Goal: Information Seeking & Learning: Learn about a topic

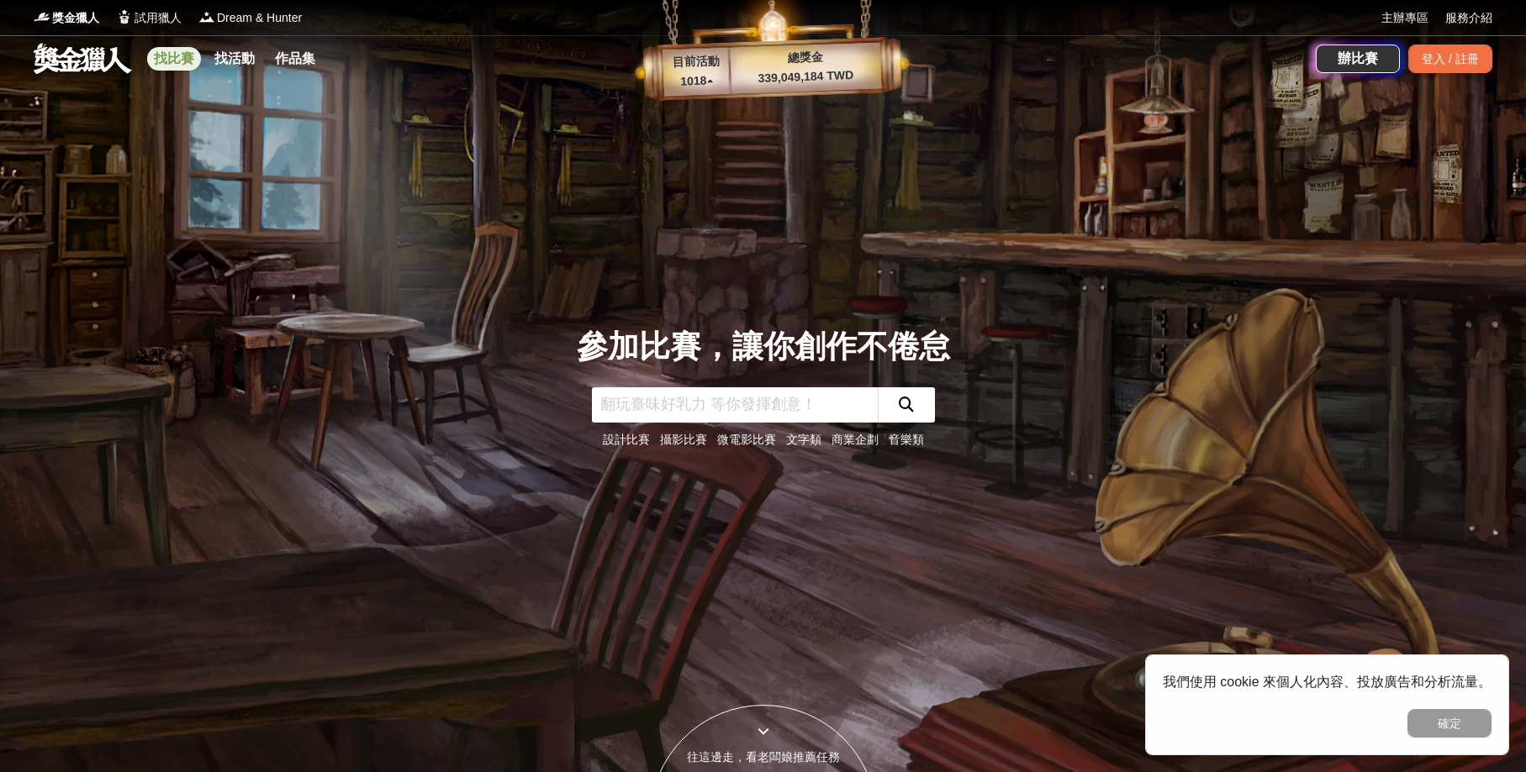
click at [191, 52] on link "找比賽" at bounding box center [174, 59] width 54 height 24
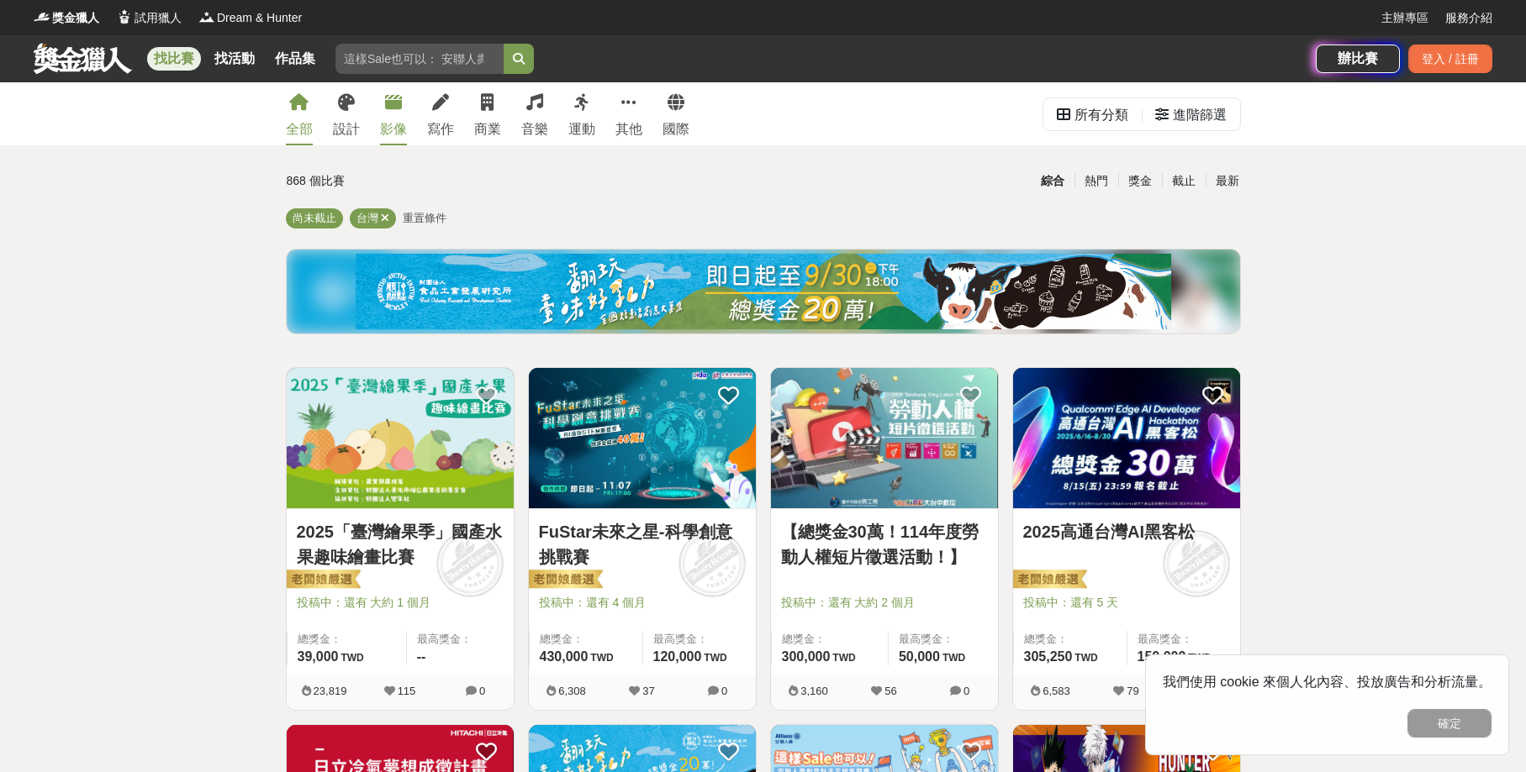
click at [393, 108] on icon at bounding box center [393, 102] width 17 height 17
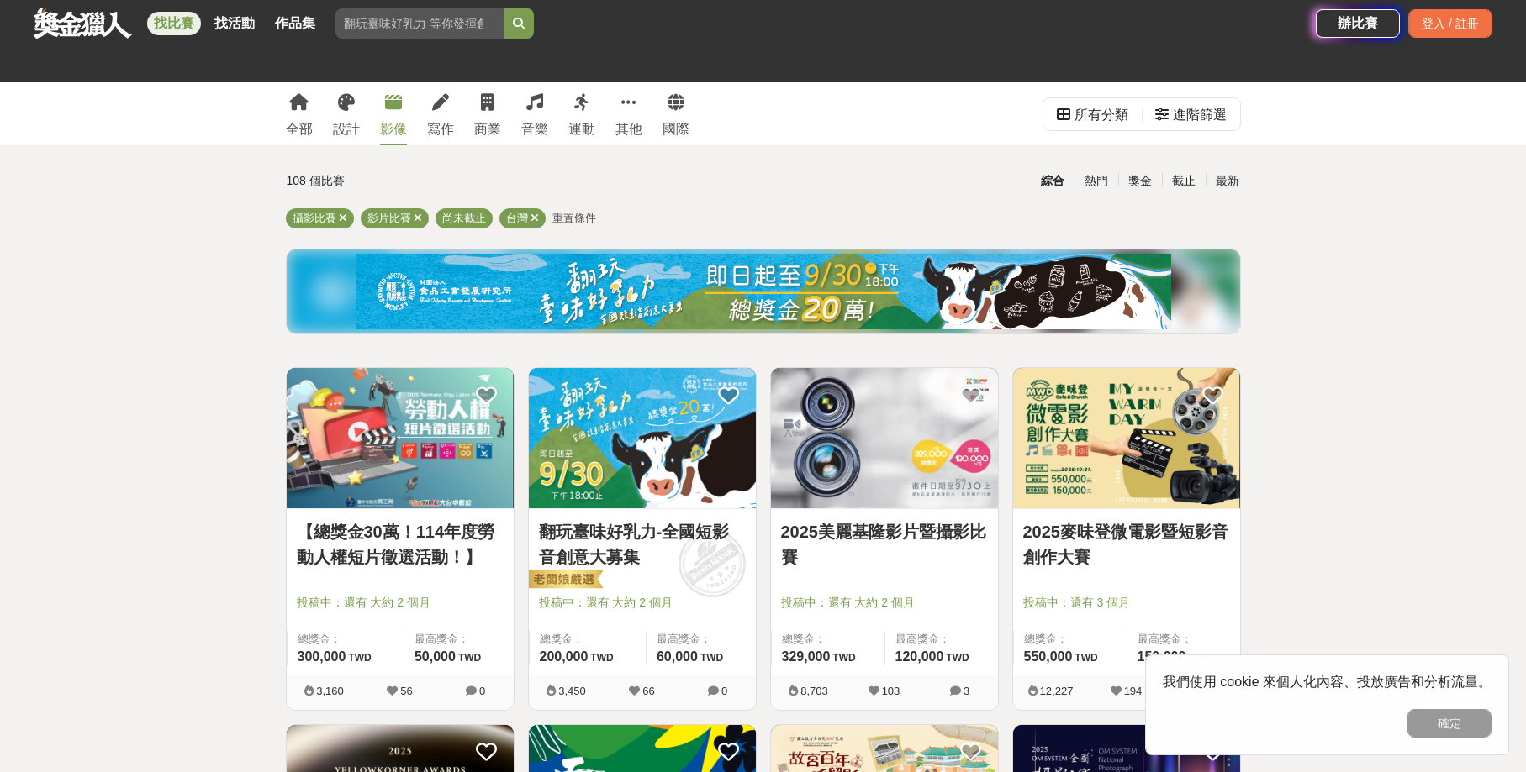
scroll to position [229, 0]
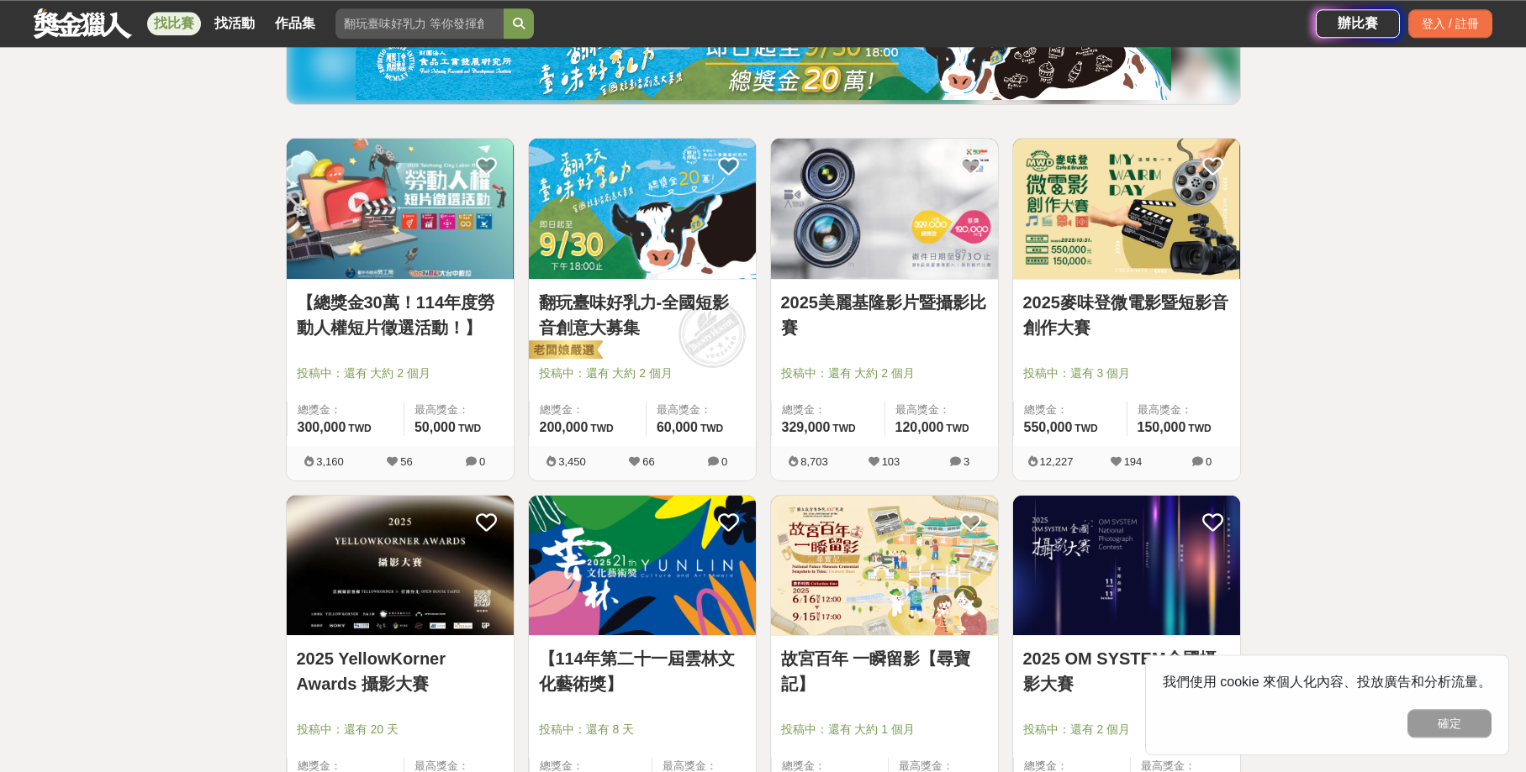
click at [1084, 567] on img at bounding box center [1126, 566] width 227 height 140
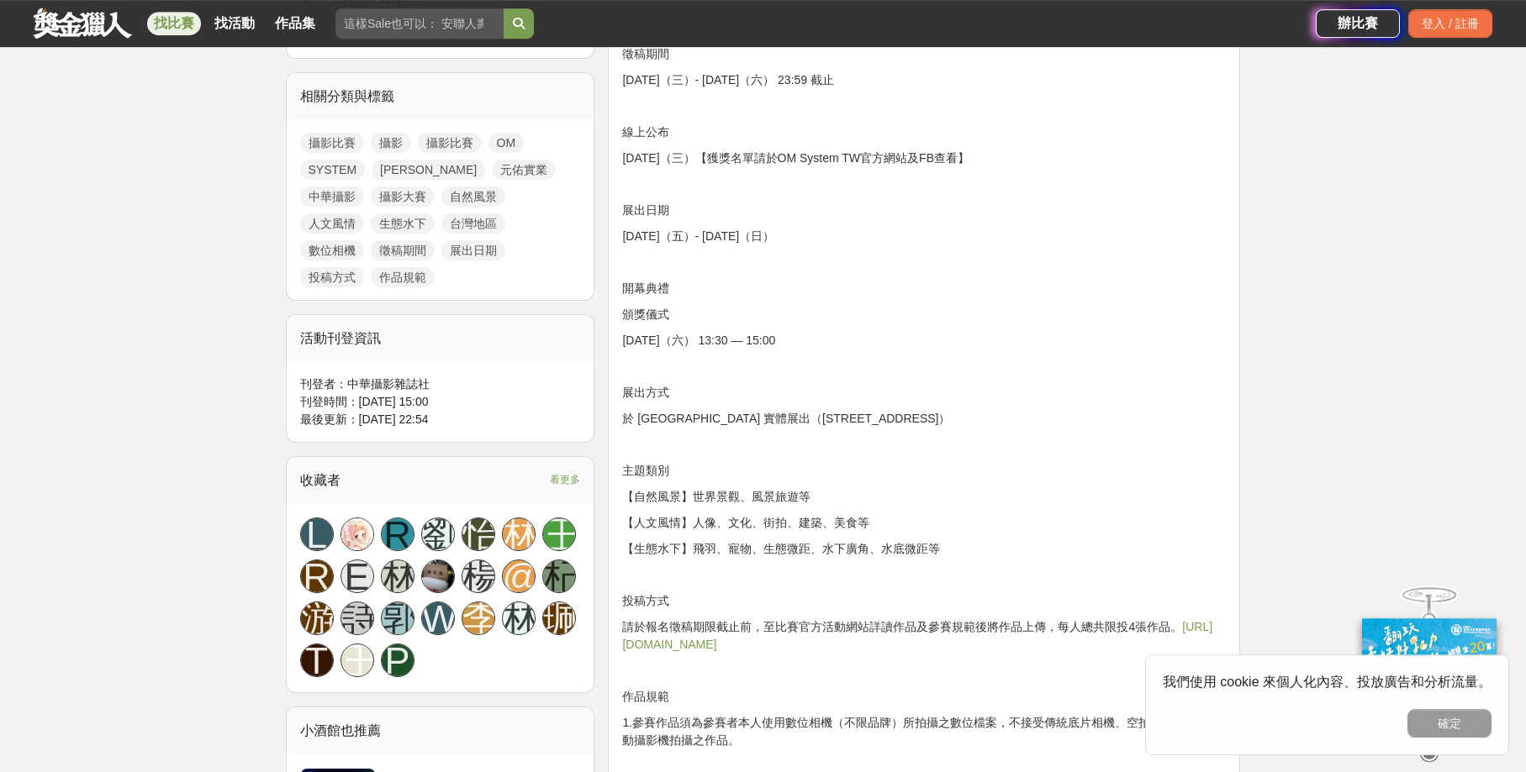
scroll to position [855, 0]
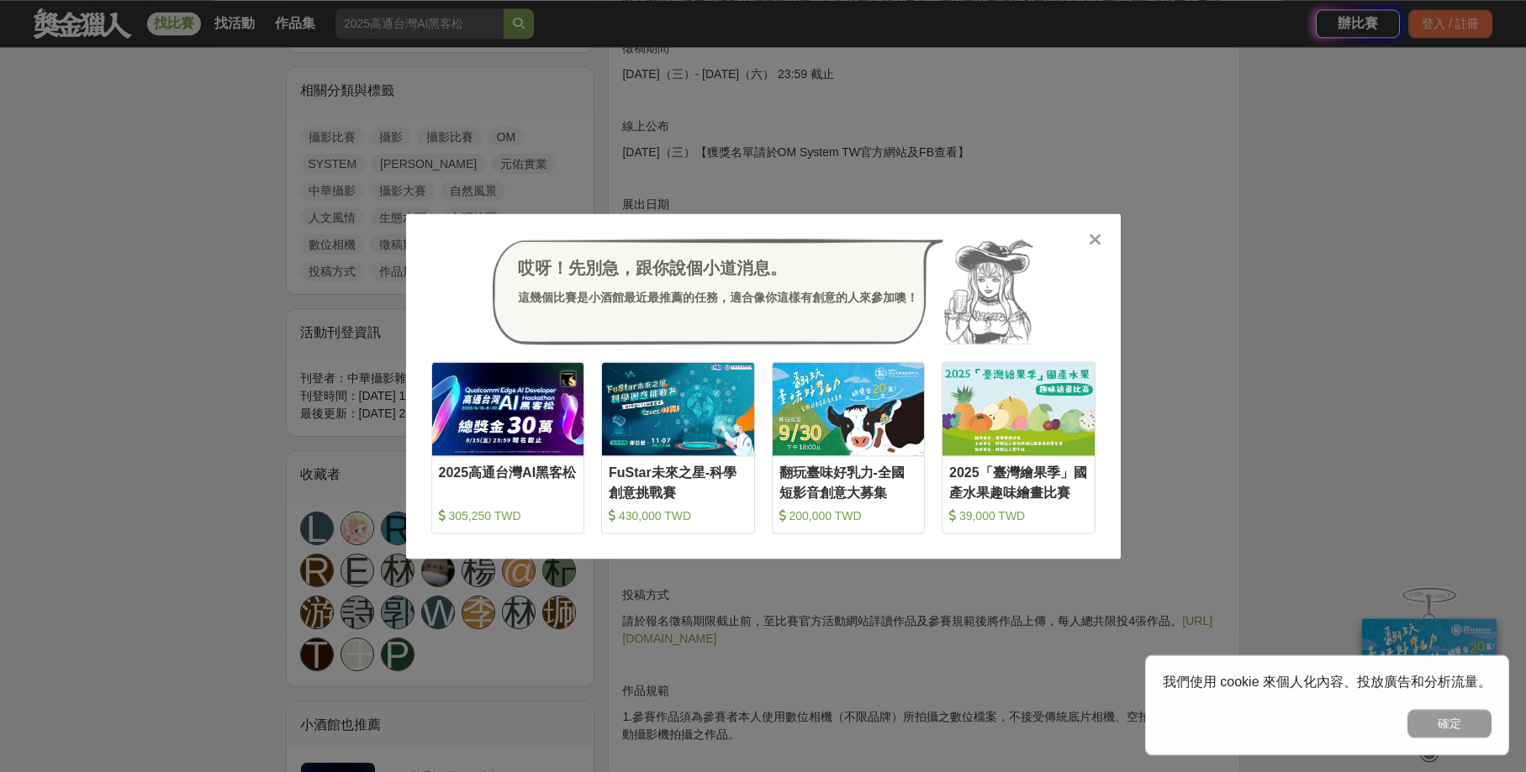
click at [1097, 243] on icon at bounding box center [1095, 239] width 13 height 17
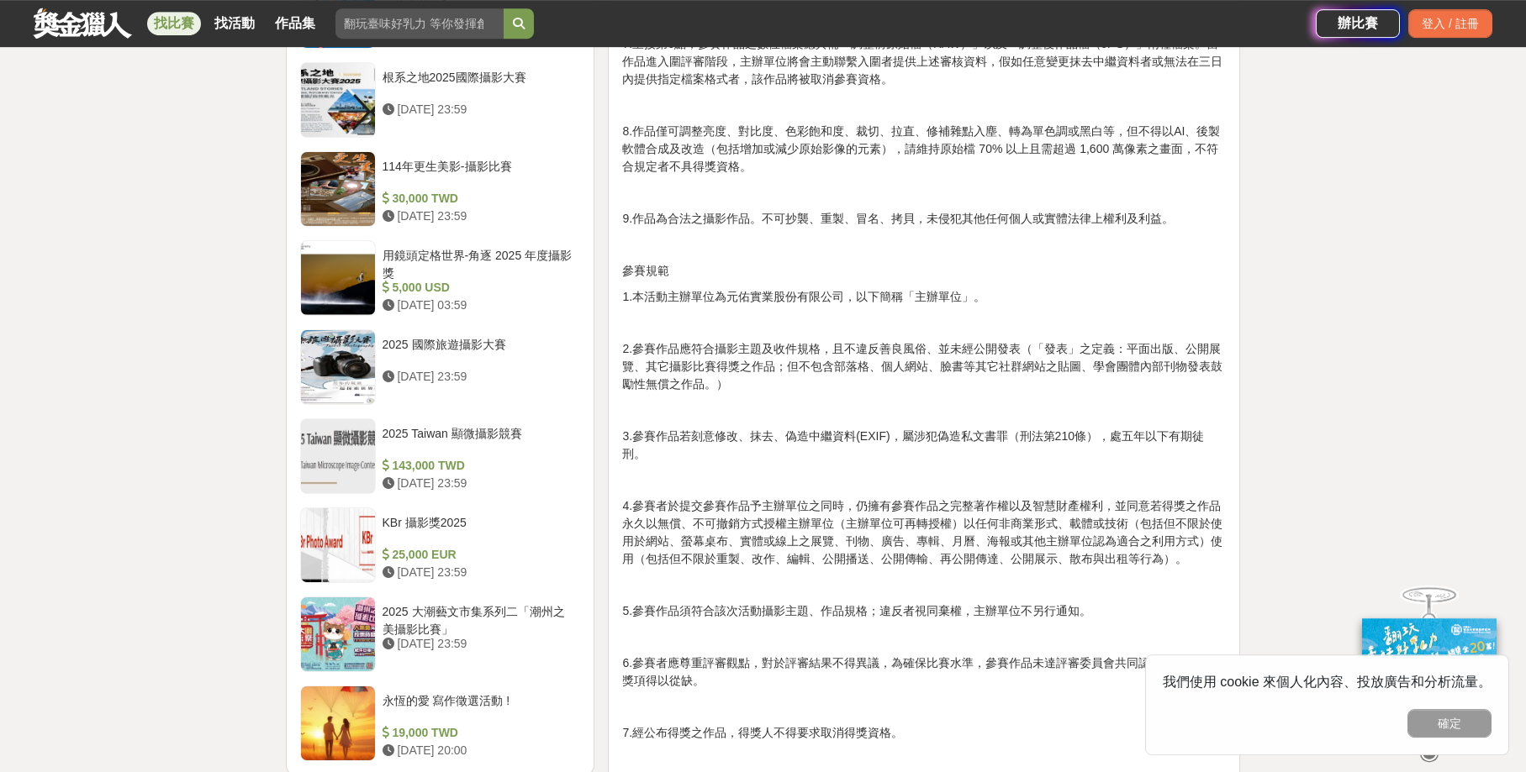
scroll to position [1872, 0]
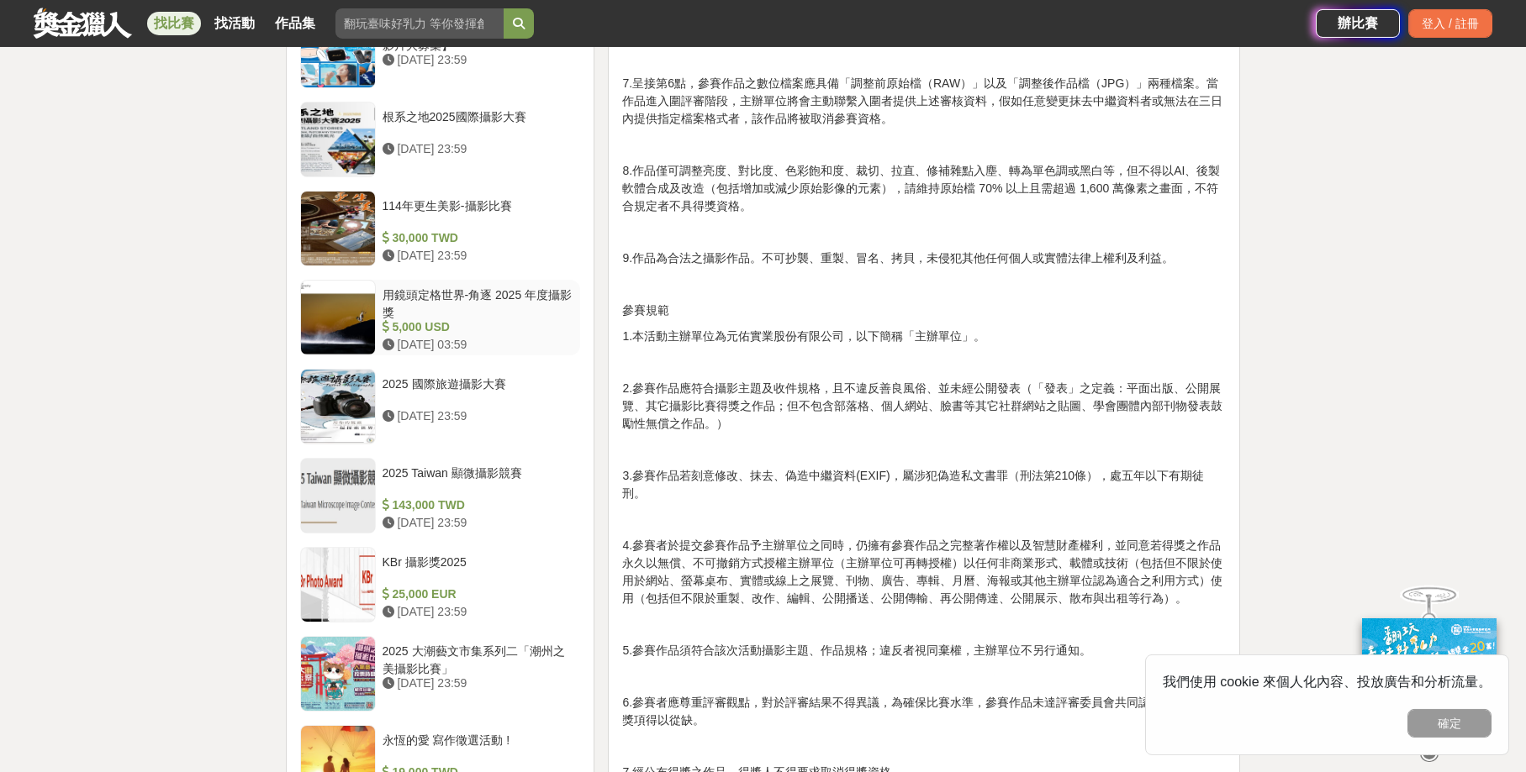
click at [504, 294] on div "用鏡頭定格世界-角逐 2025 年度攝影獎" at bounding box center [478, 303] width 192 height 32
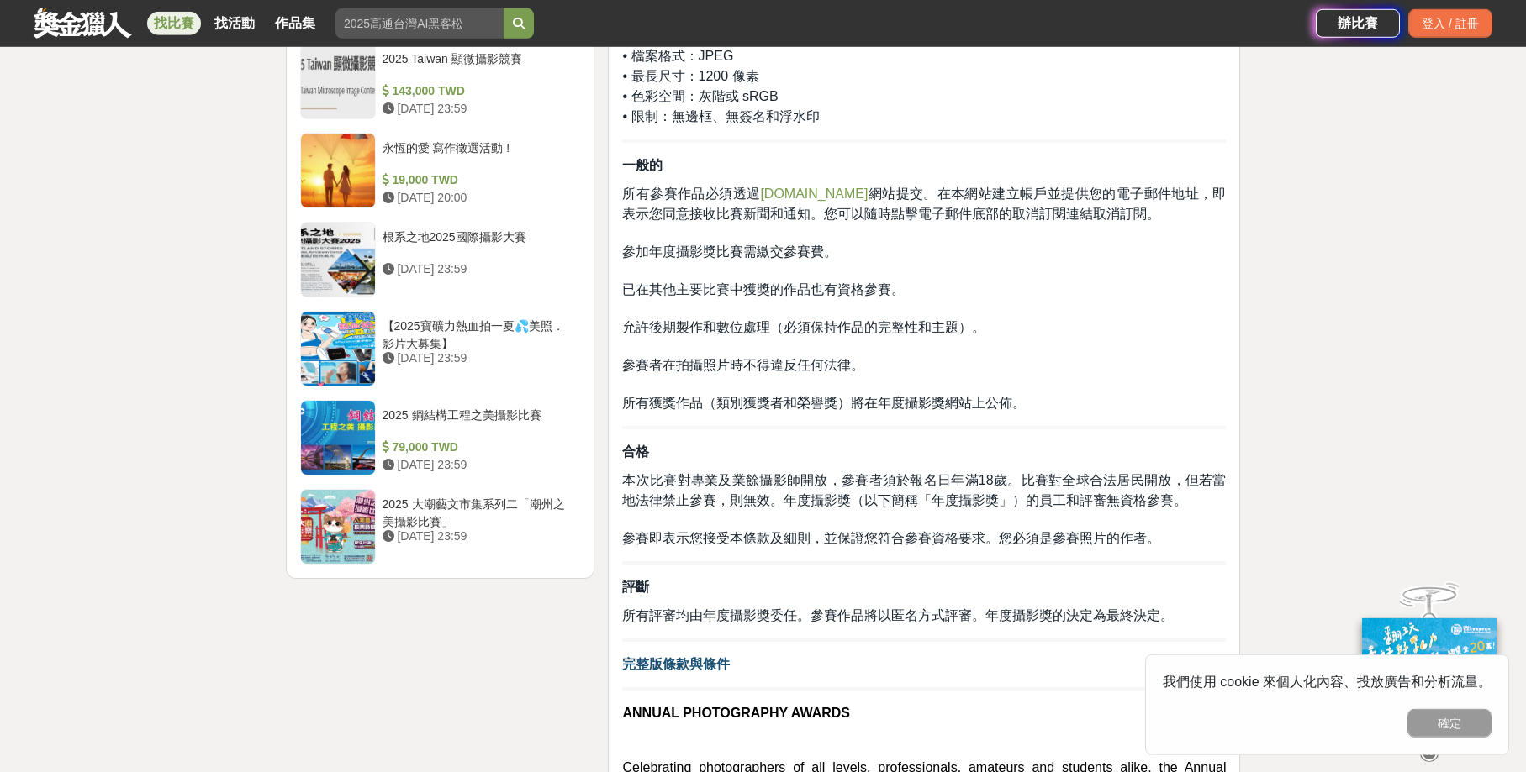
scroll to position [1710, 0]
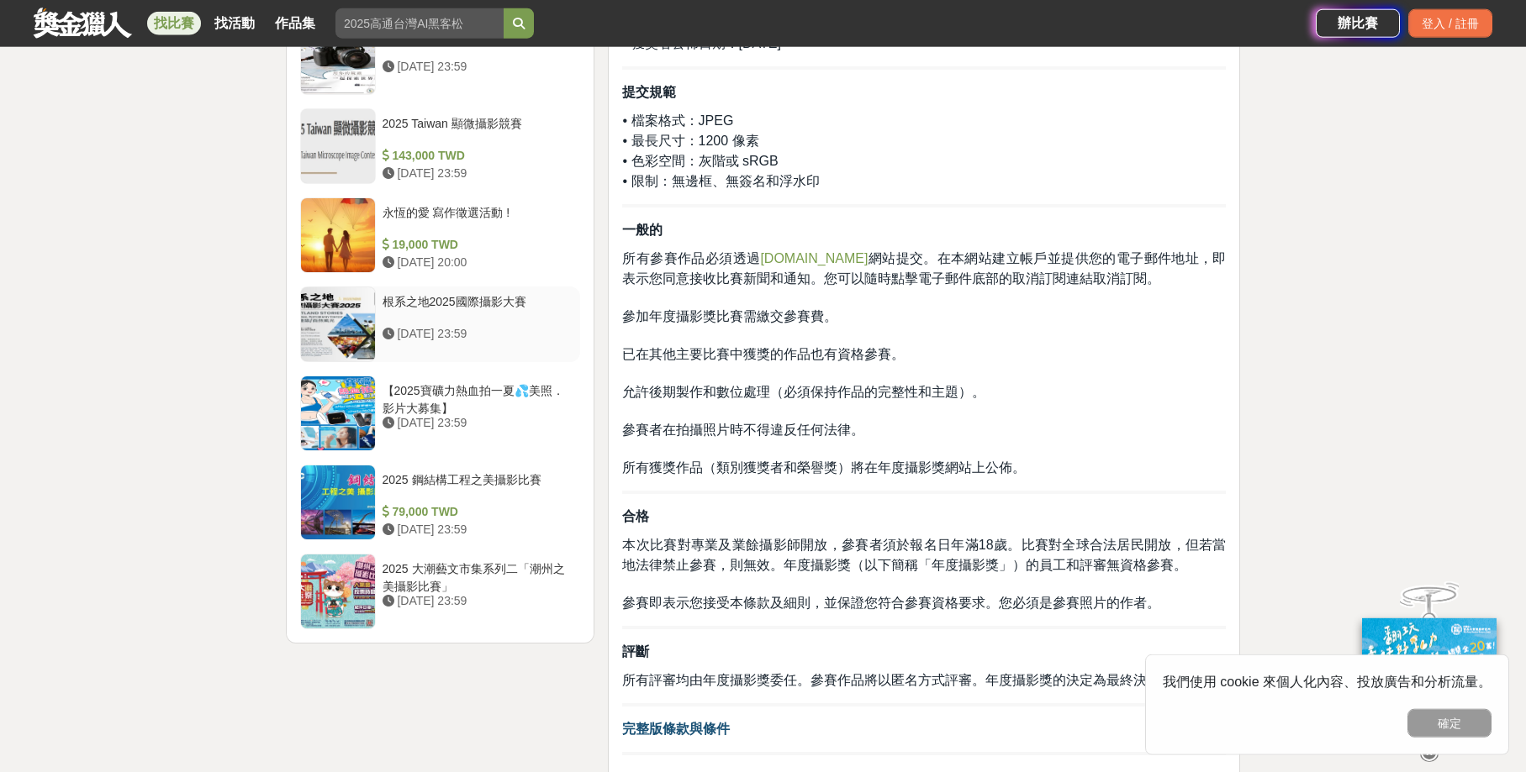
click at [478, 296] on div "根系之地2025國際攝影大賽" at bounding box center [478, 309] width 192 height 32
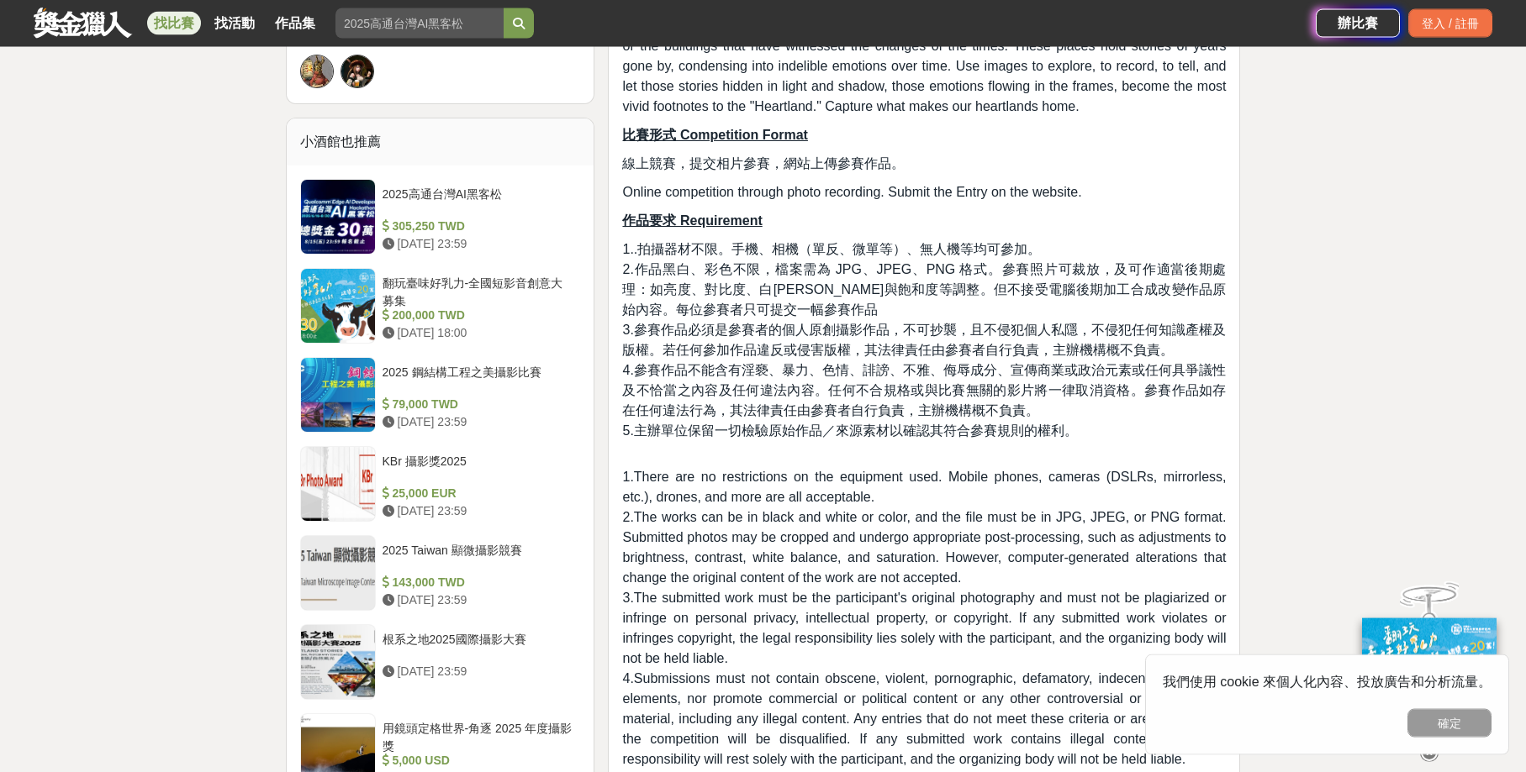
scroll to position [1115, 0]
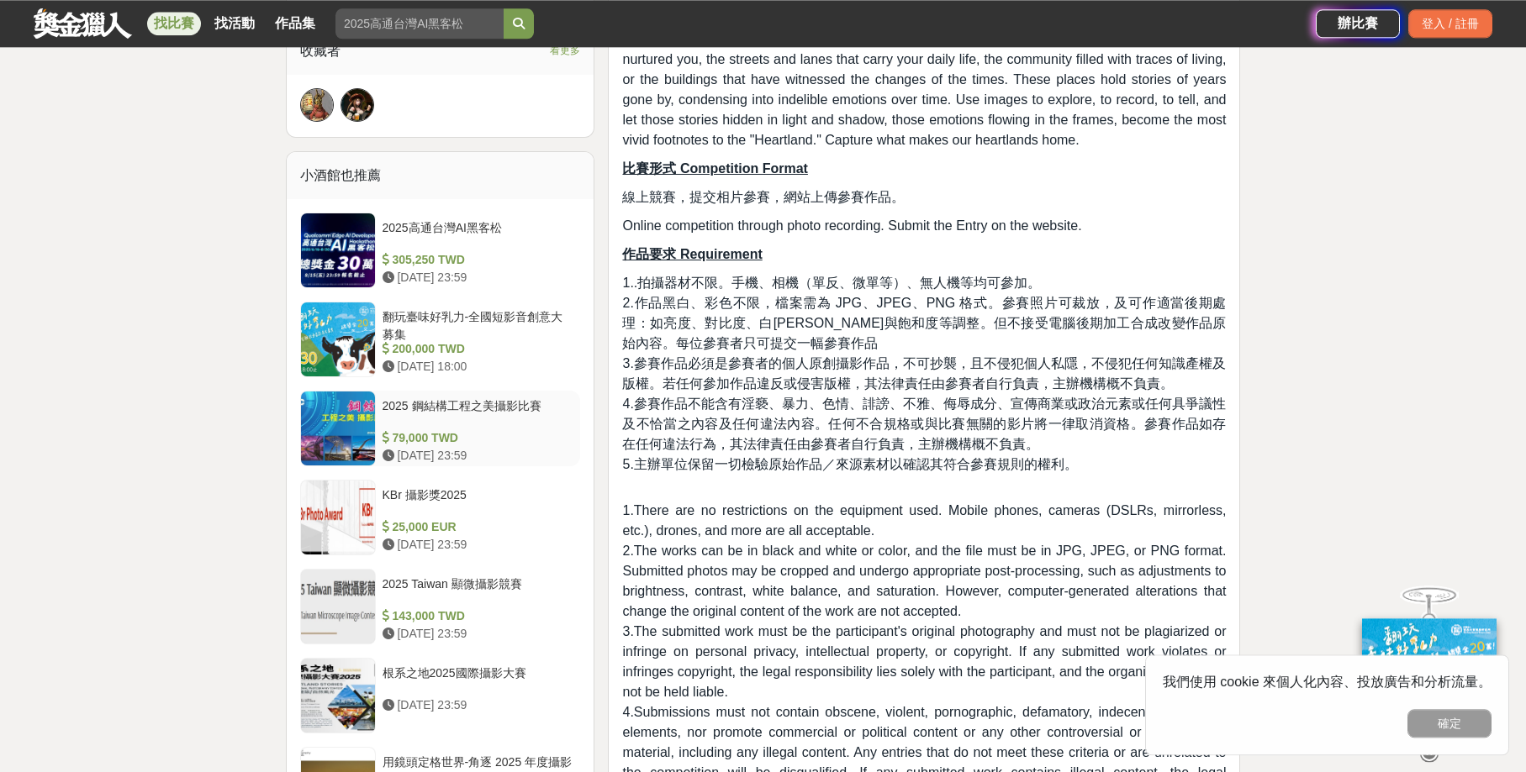
click at [448, 405] on div "2025 鋼結構工程之美攝影比賽" at bounding box center [478, 414] width 192 height 32
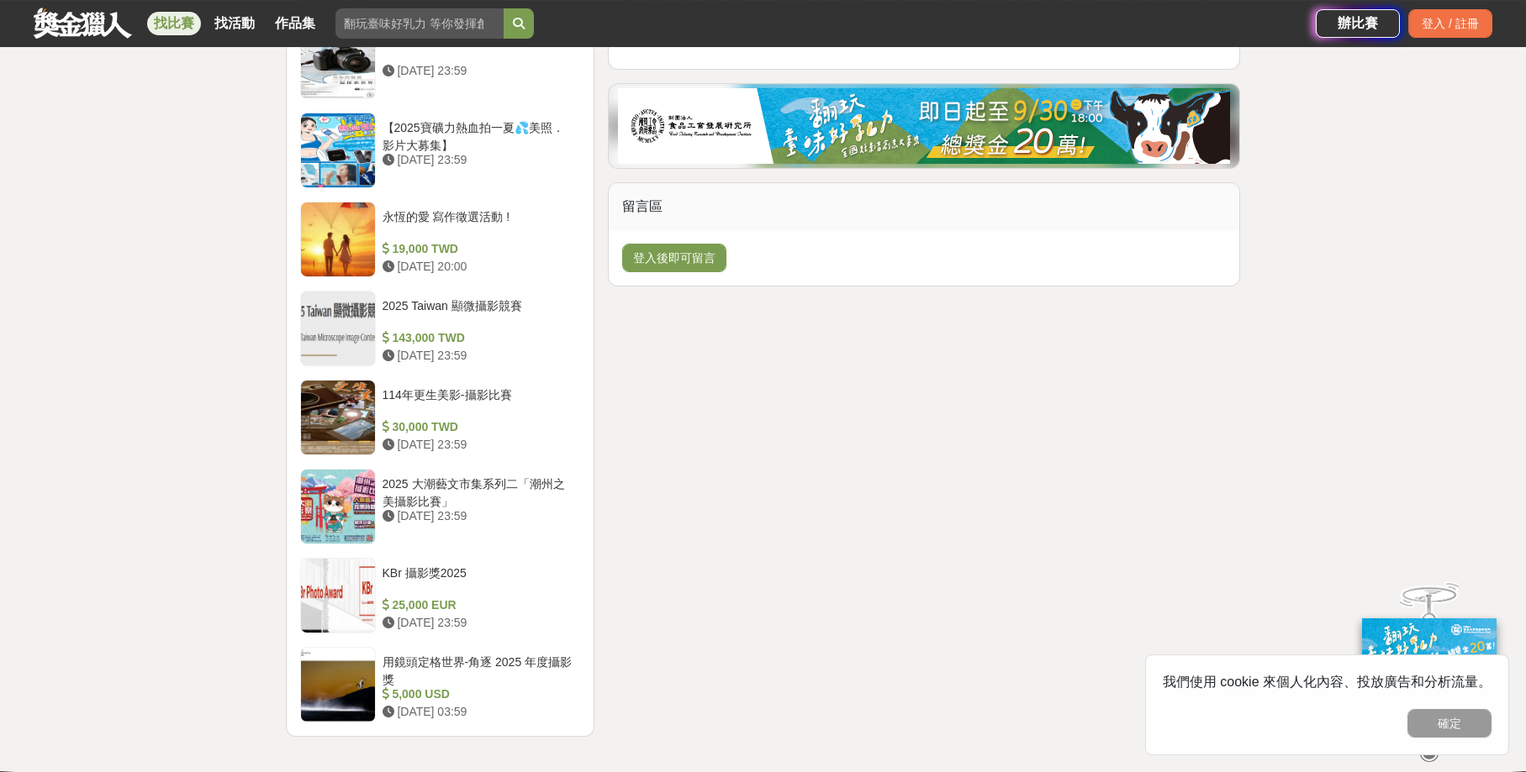
scroll to position [1691, 0]
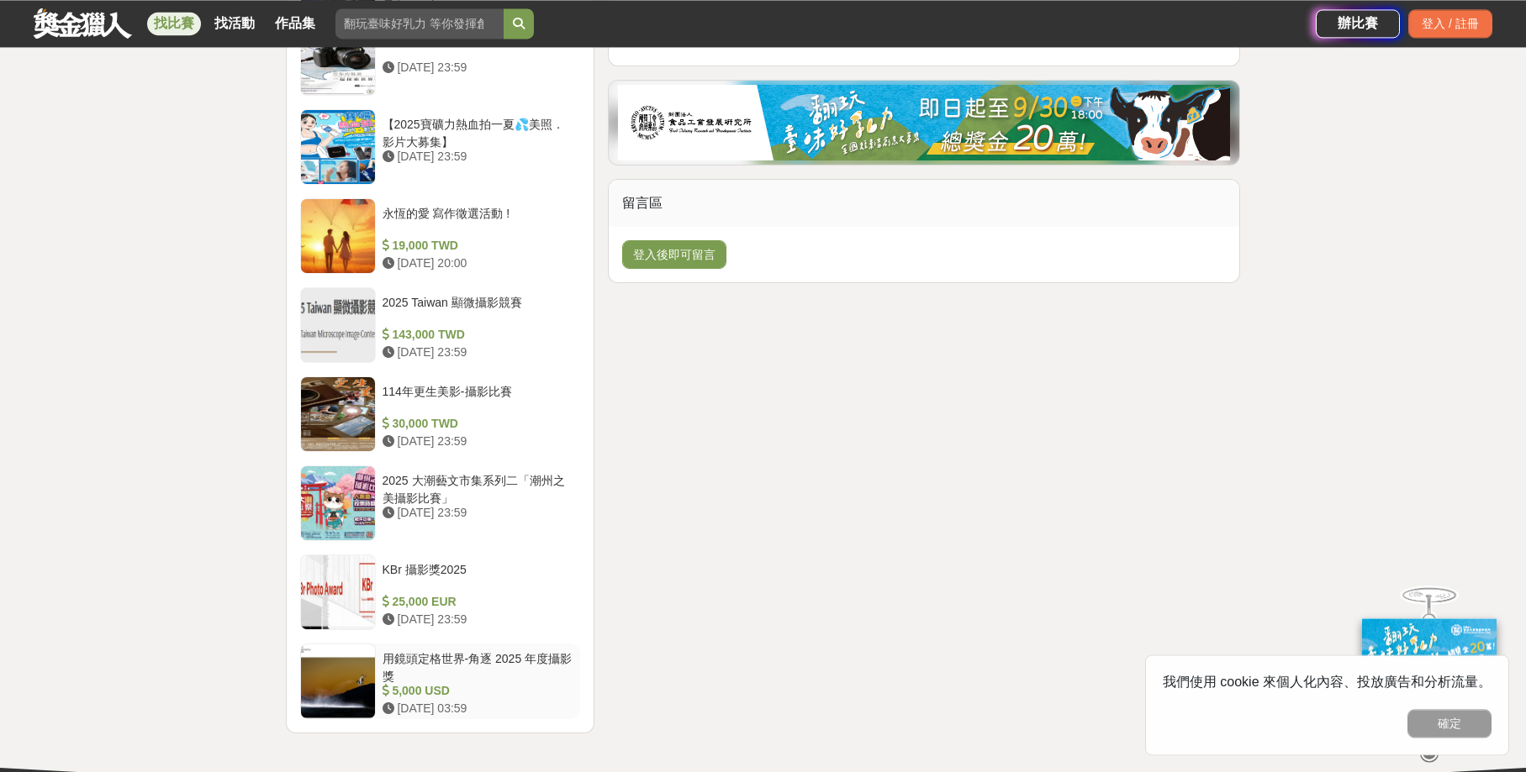
click at [556, 657] on div "用鏡頭定格世界-角逐 2025 年度攝影獎" at bounding box center [478, 667] width 192 height 32
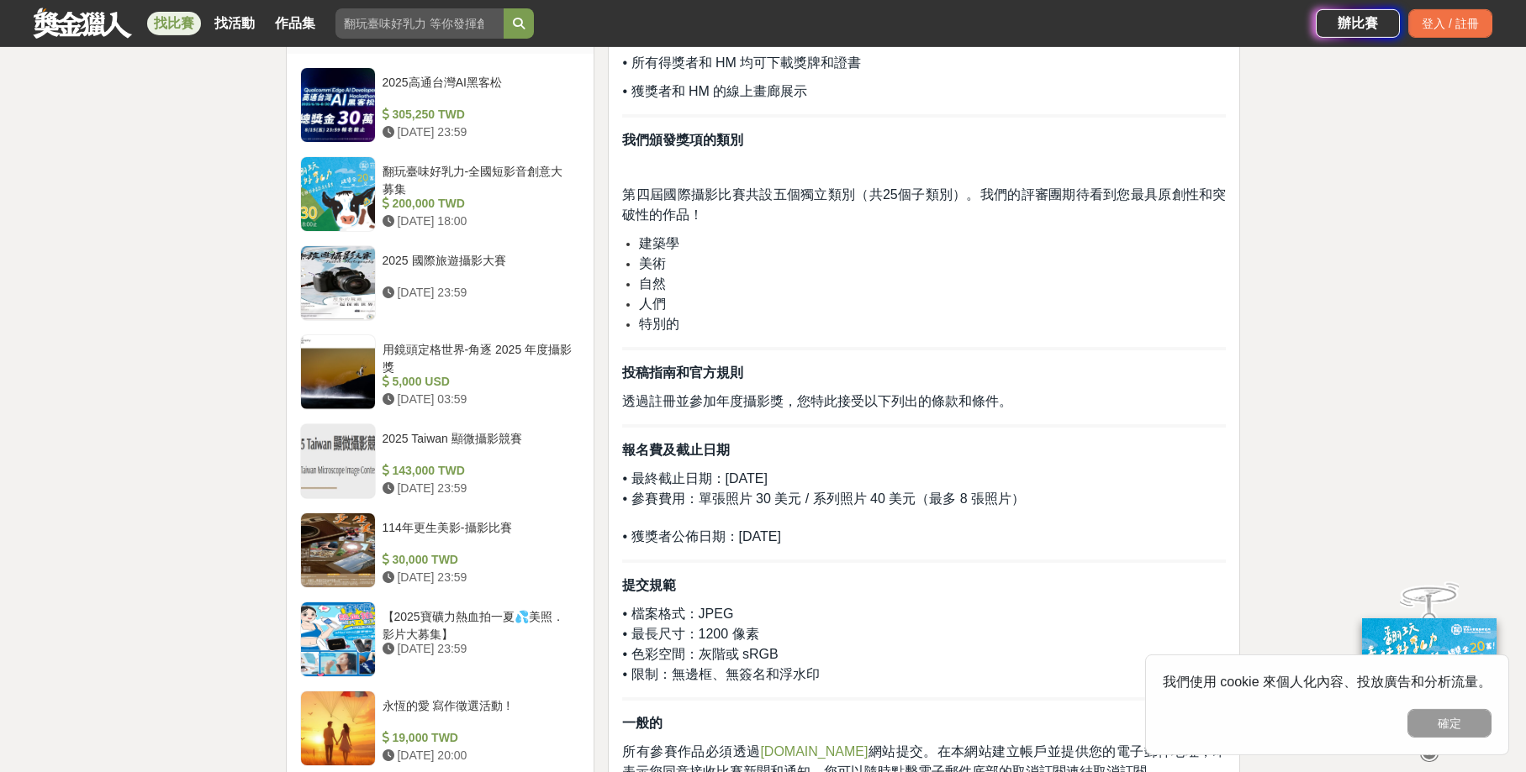
scroll to position [1181, 0]
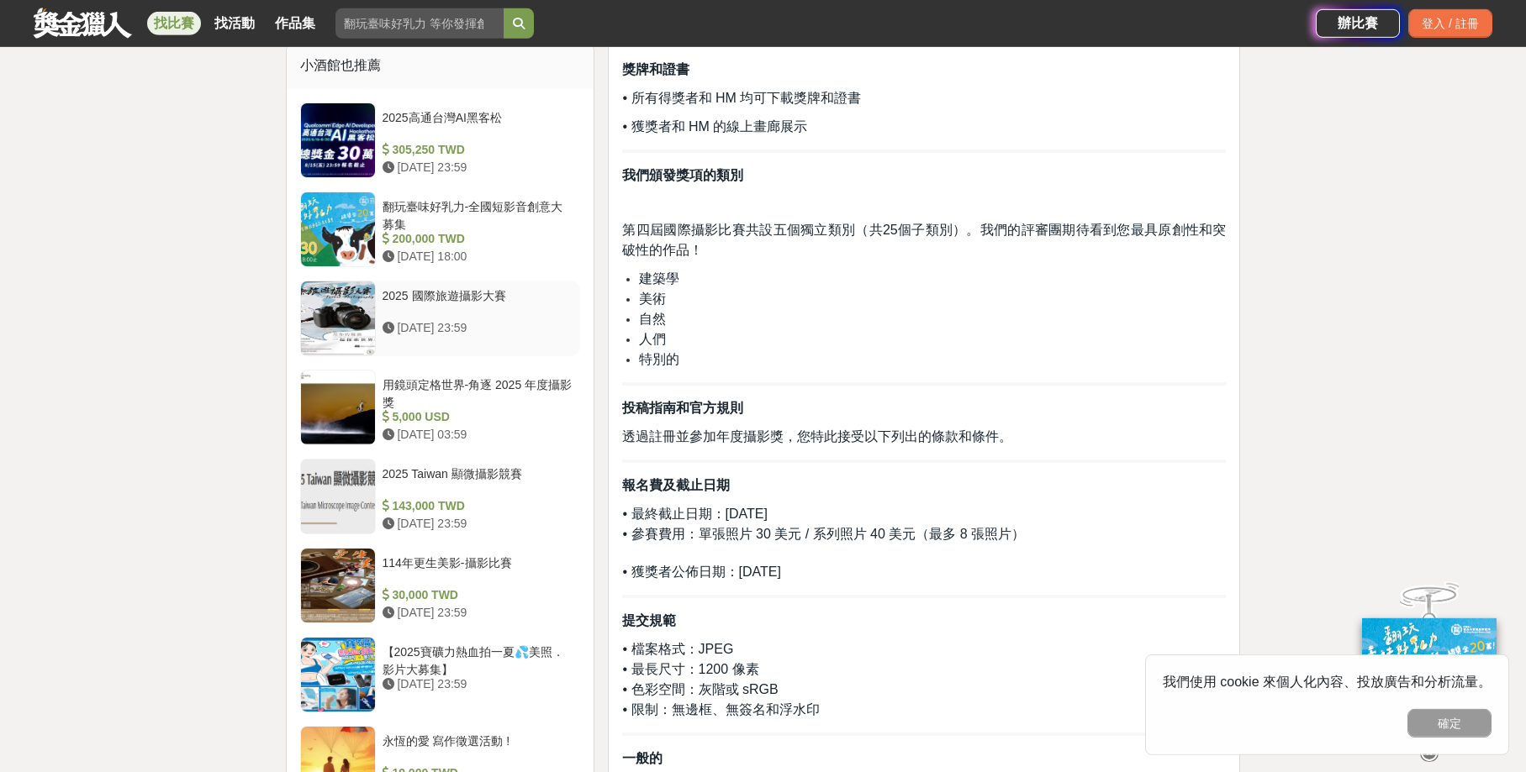
click at [456, 294] on div "2025 國際旅遊攝影大賽" at bounding box center [478, 303] width 192 height 32
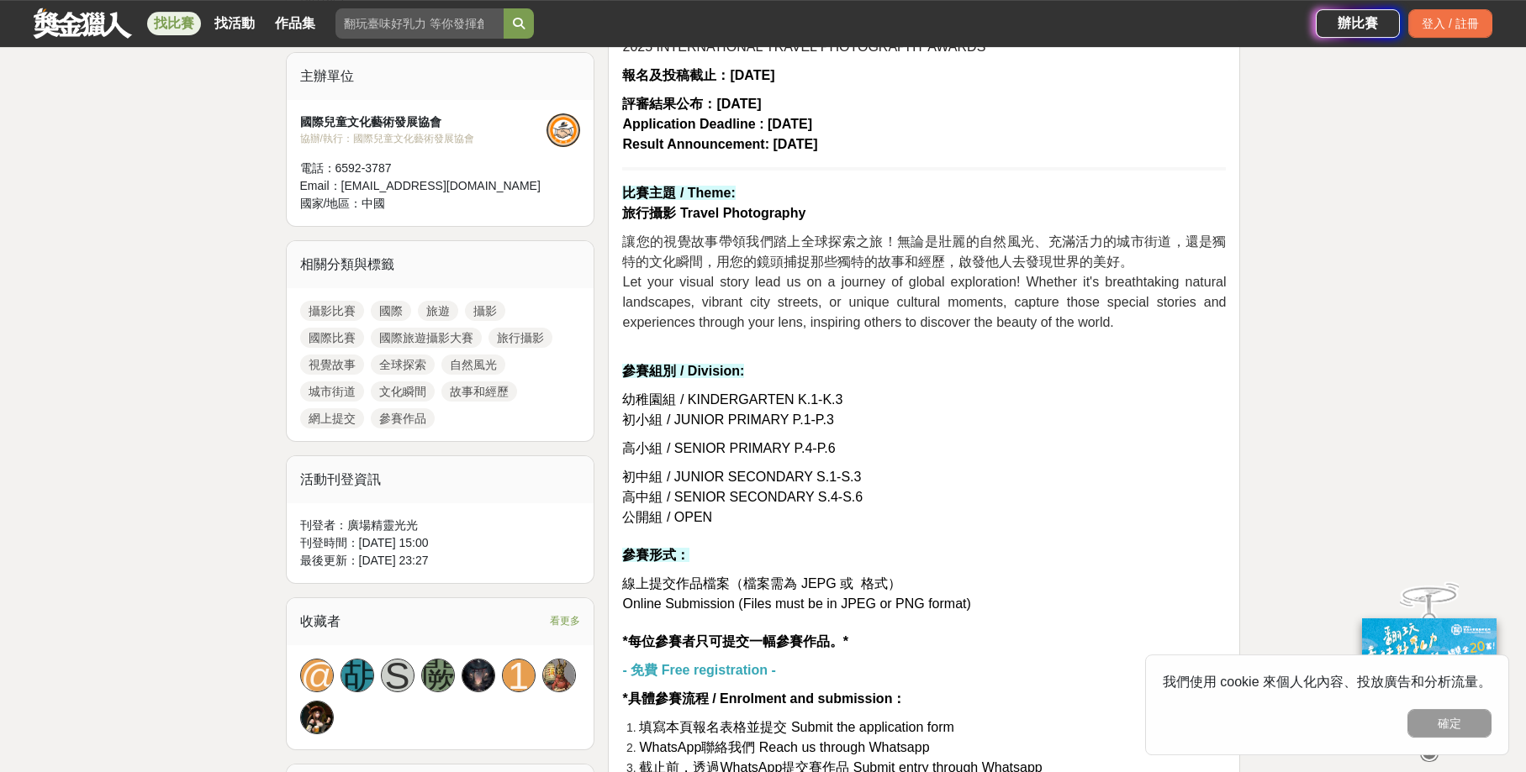
scroll to position [566, 0]
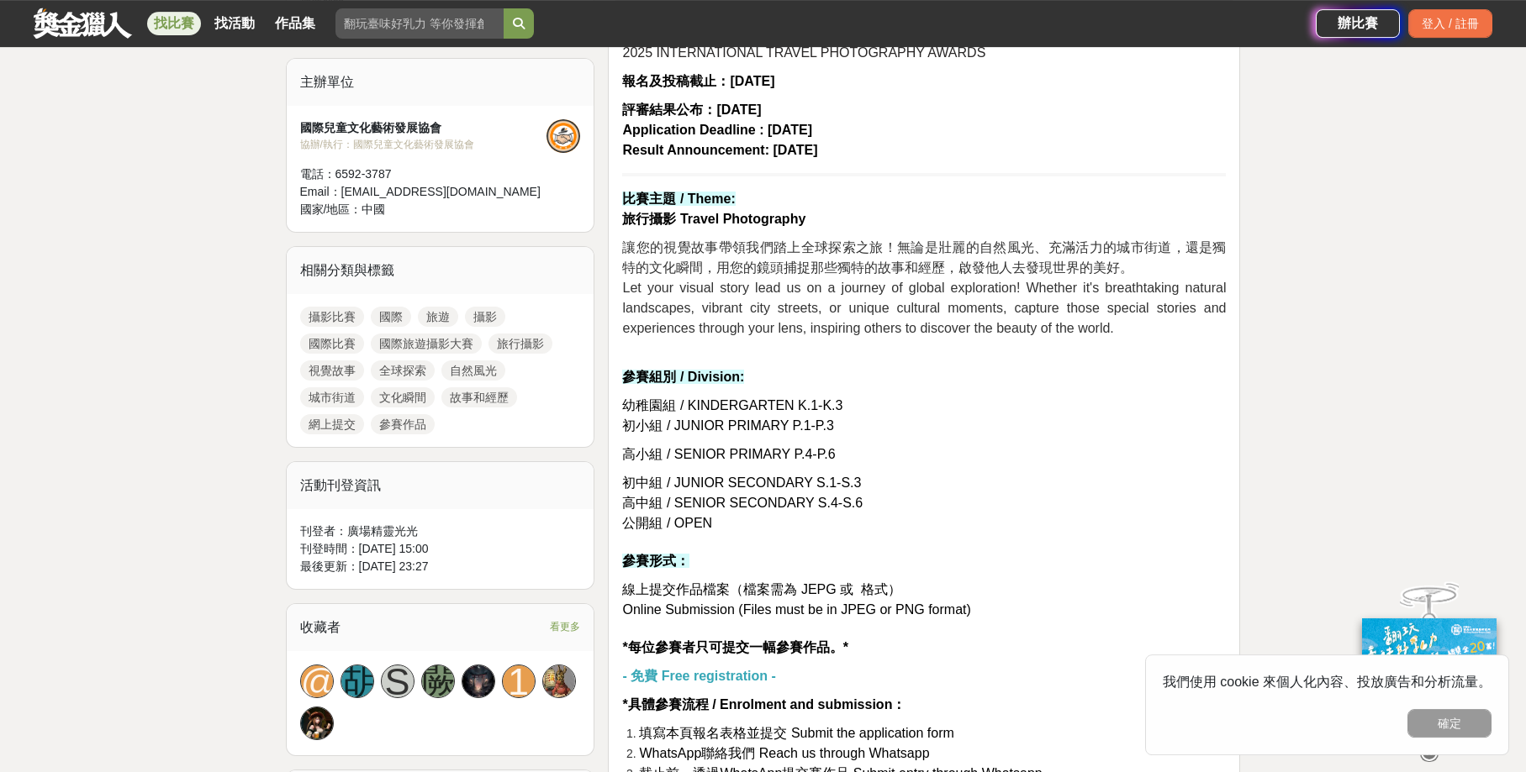
click at [330, 343] on link "國際比賽" at bounding box center [332, 344] width 64 height 20
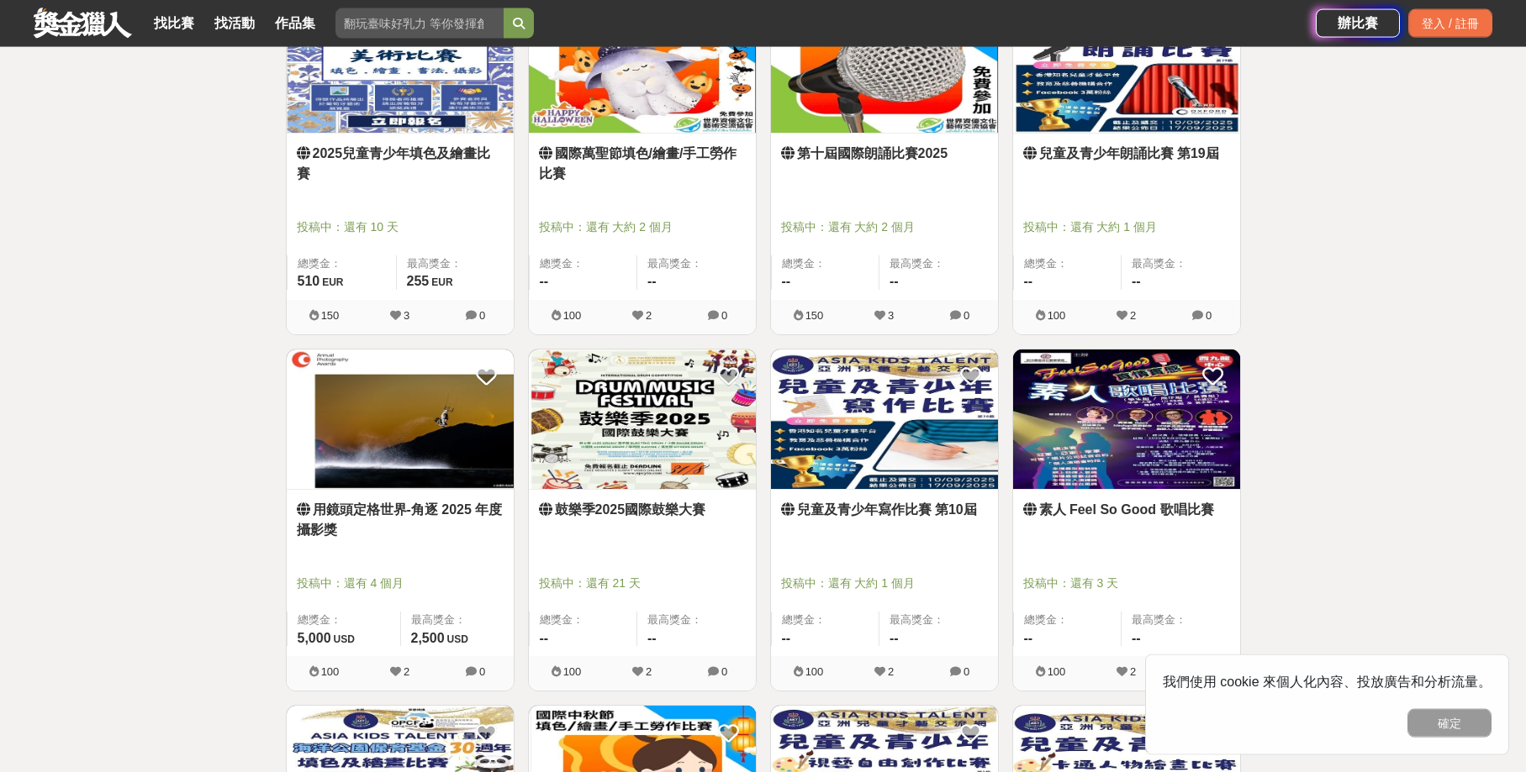
scroll to position [1367, 0]
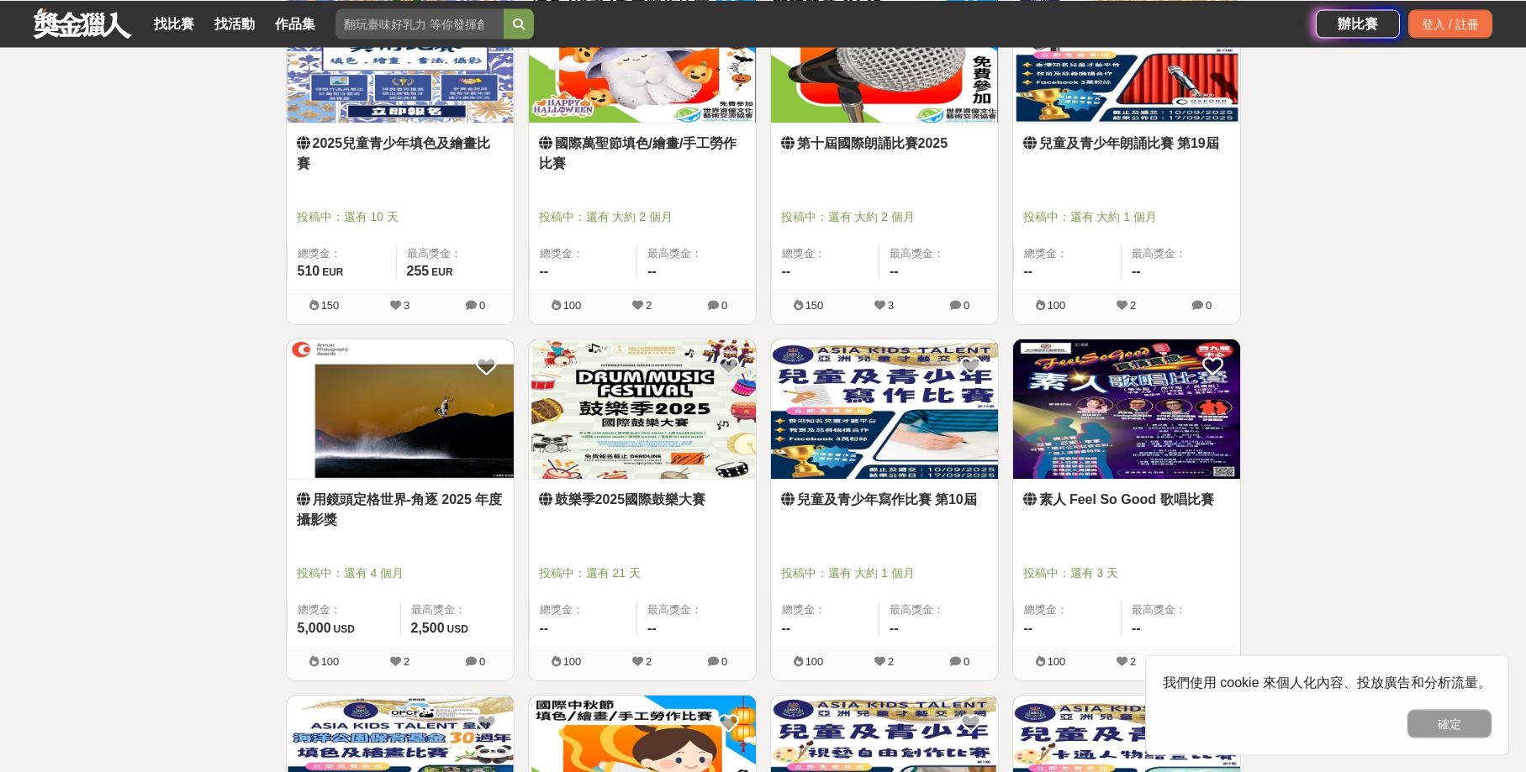
click at [427, 499] on link "用鏡頭定格世界-角逐 2025 年度攝影獎" at bounding box center [400, 510] width 207 height 40
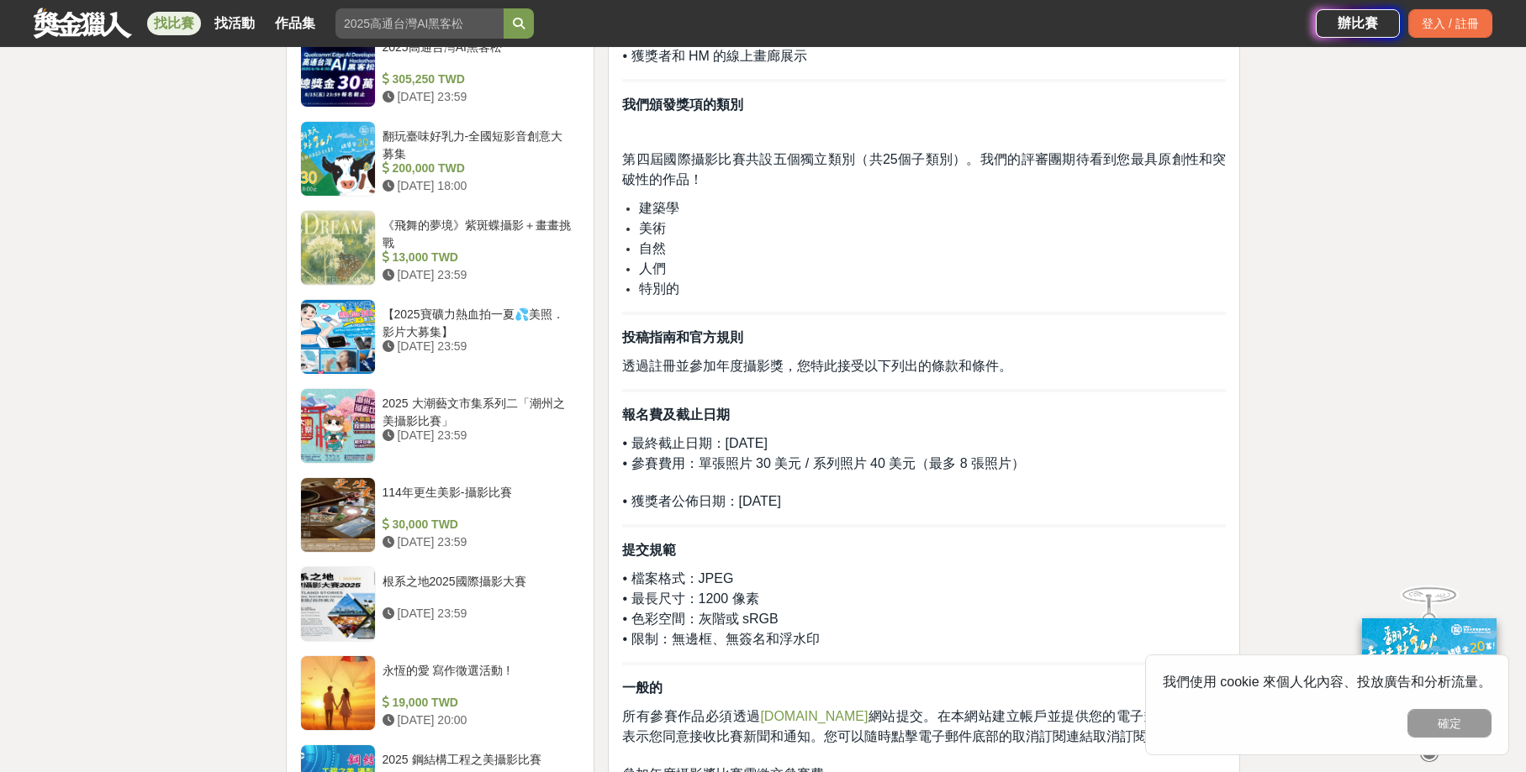
scroll to position [1299, 0]
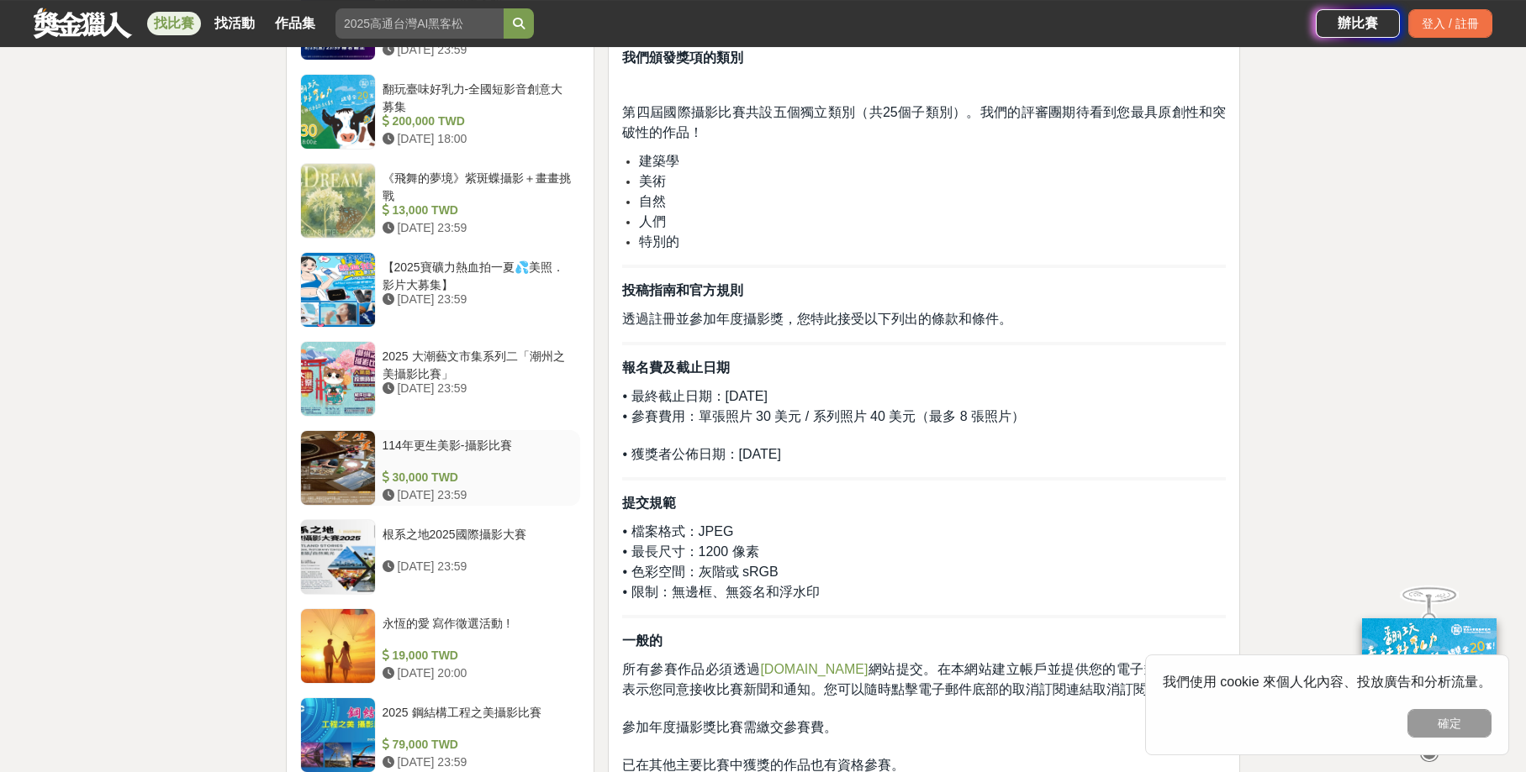
click at [447, 446] on div "114年更生美影-攝影比賽" at bounding box center [478, 453] width 192 height 32
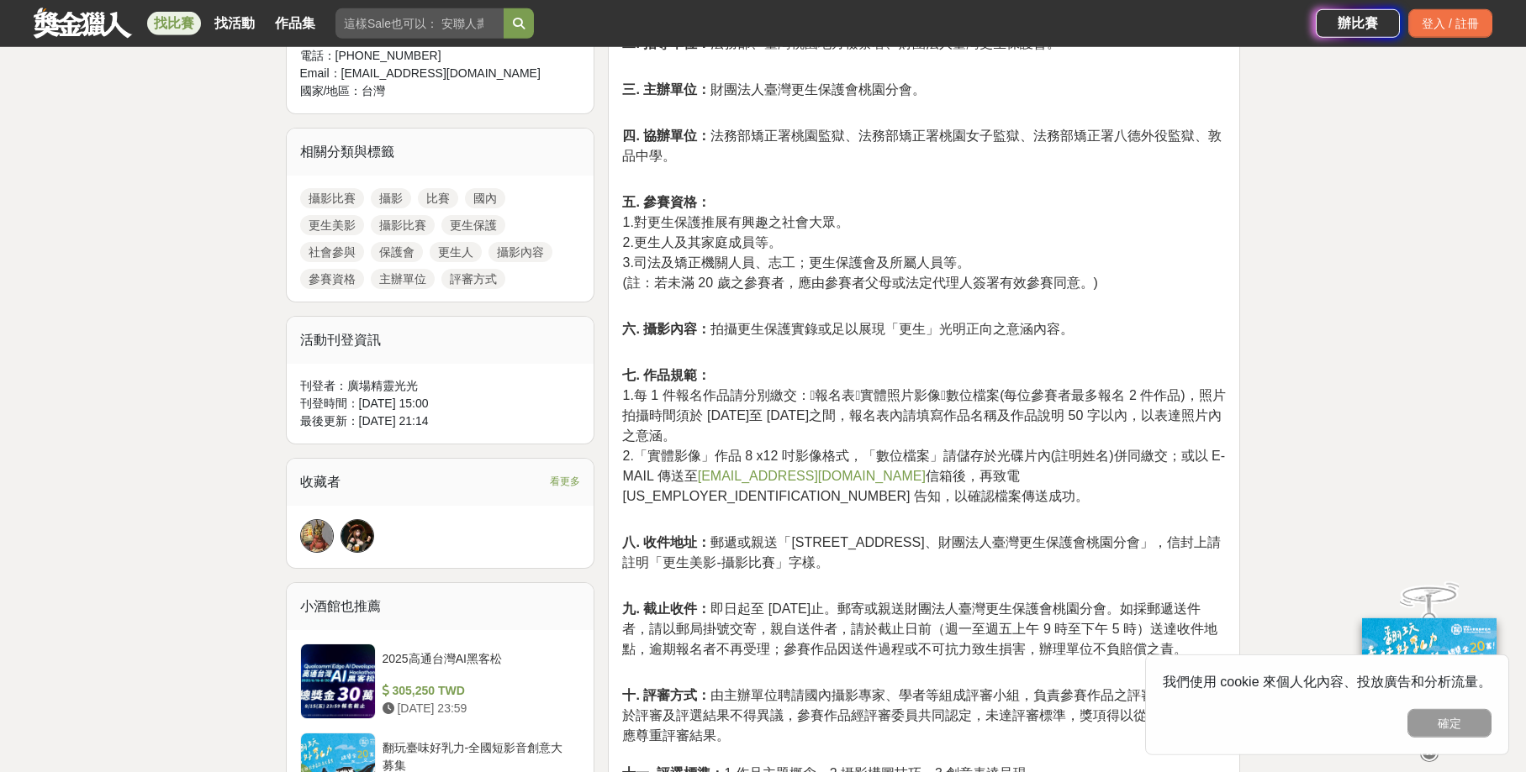
scroll to position [760, 0]
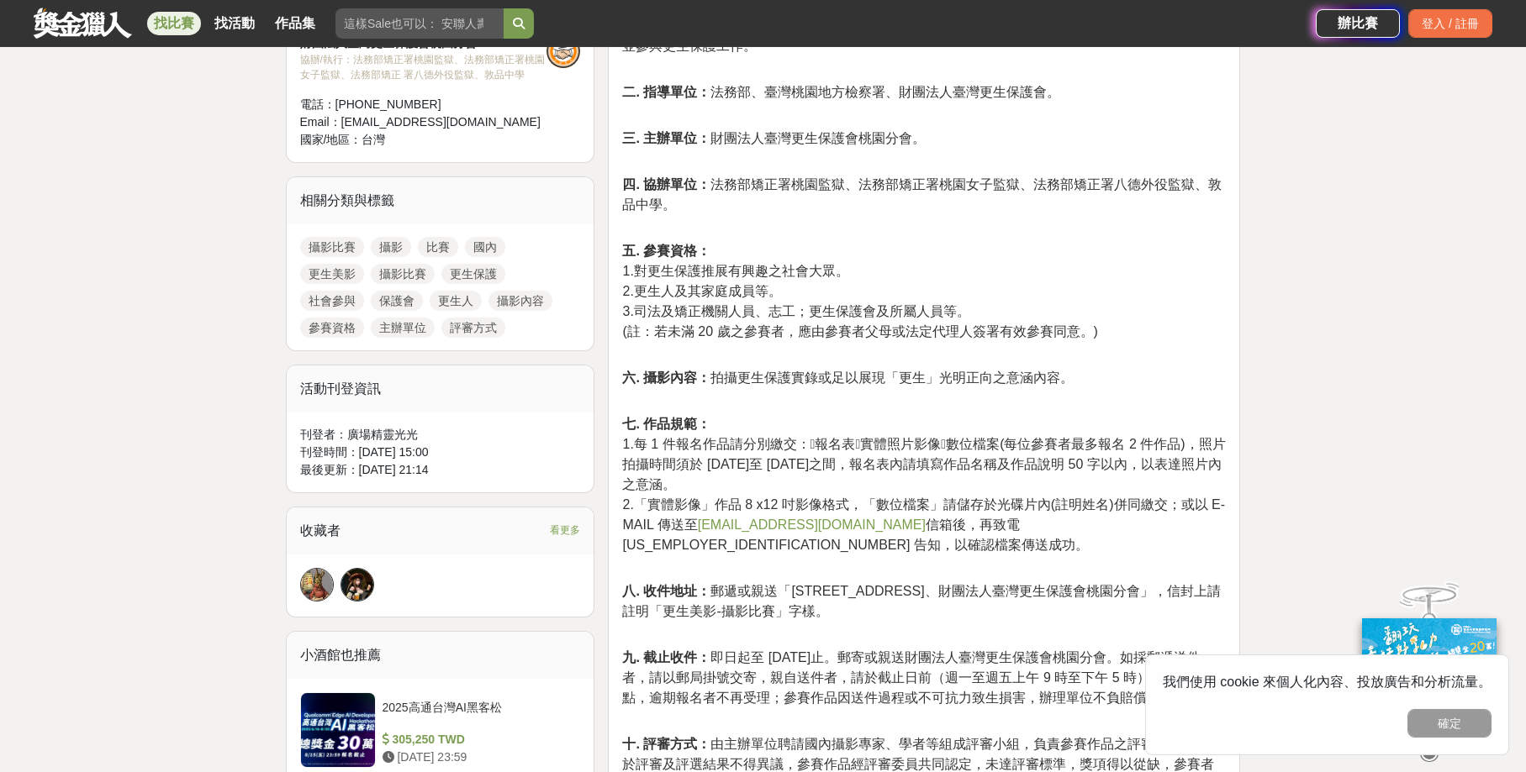
click at [392, 250] on link "攝影" at bounding box center [391, 247] width 40 height 20
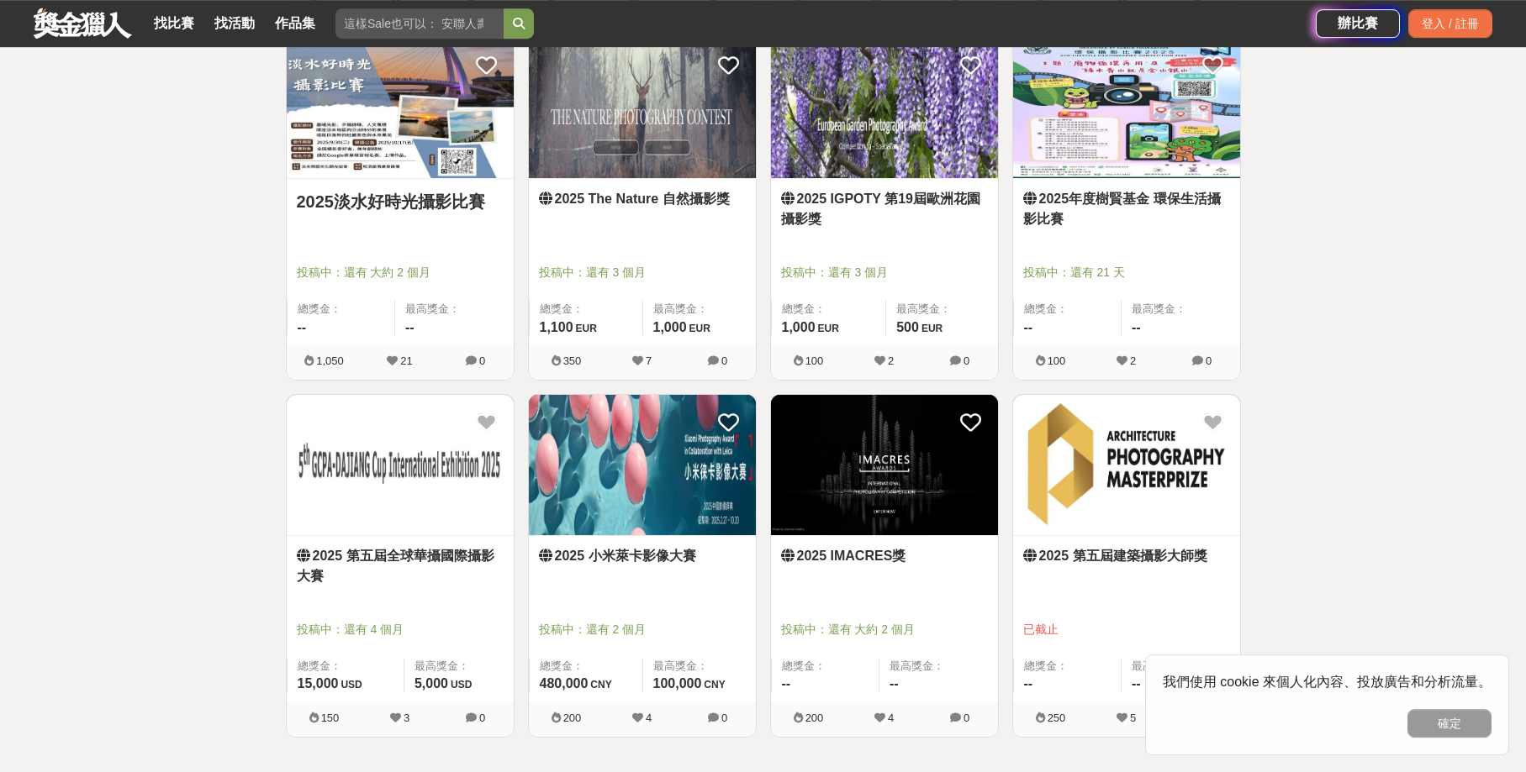
scroll to position [1581, 0]
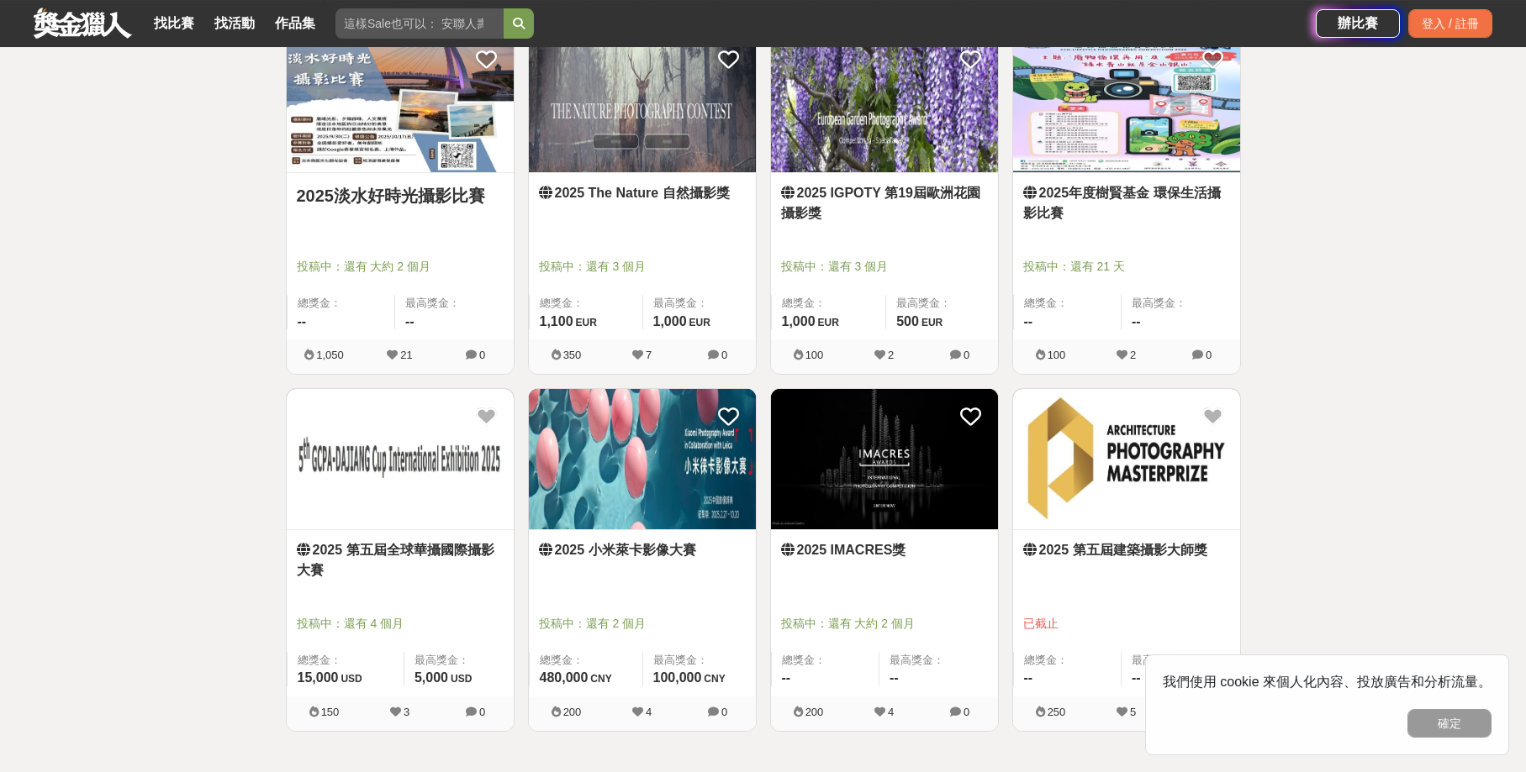
click at [464, 552] on link "2025 第五屆全球華攝國際攝影大賽" at bounding box center [400, 560] width 207 height 40
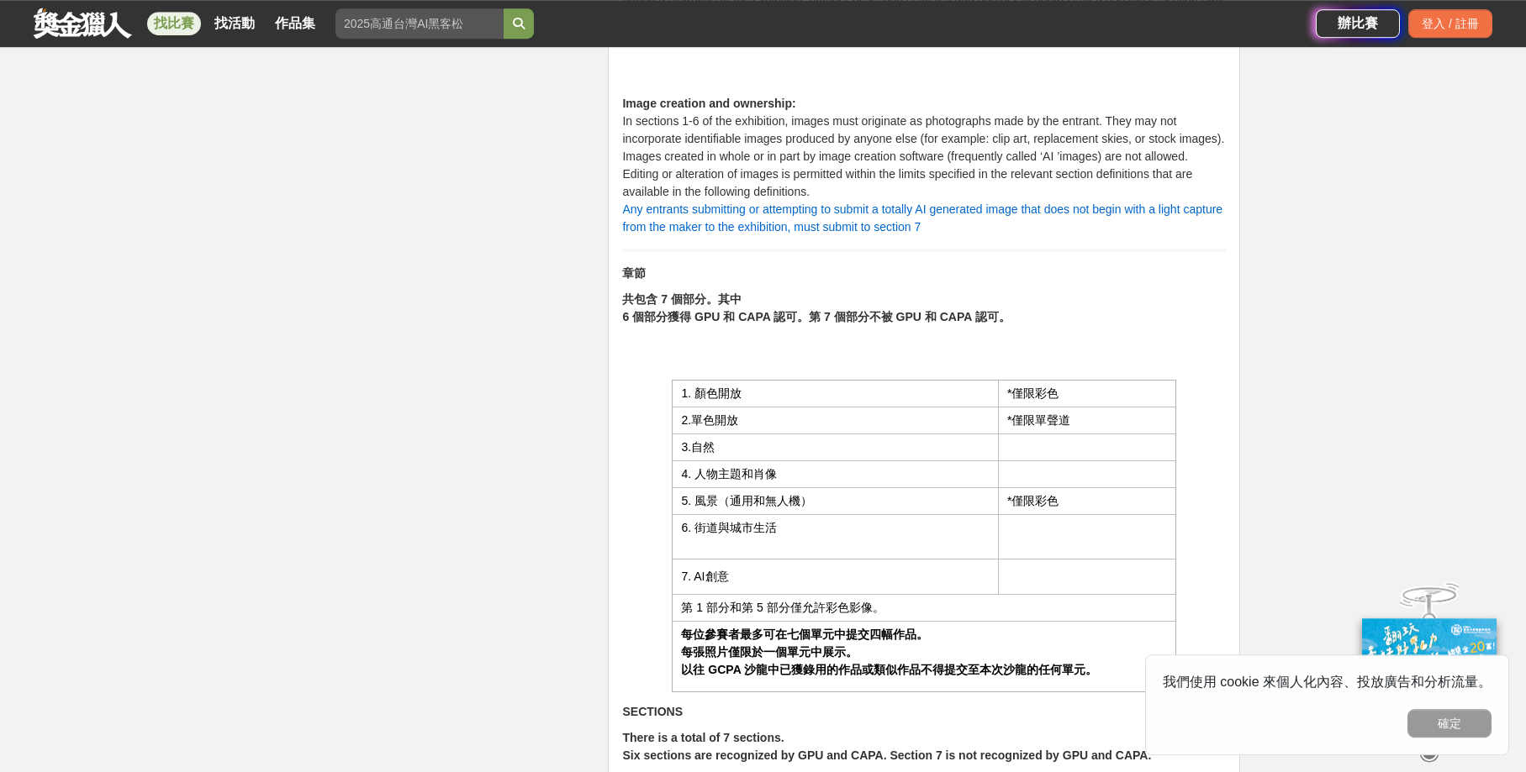
scroll to position [3715, 0]
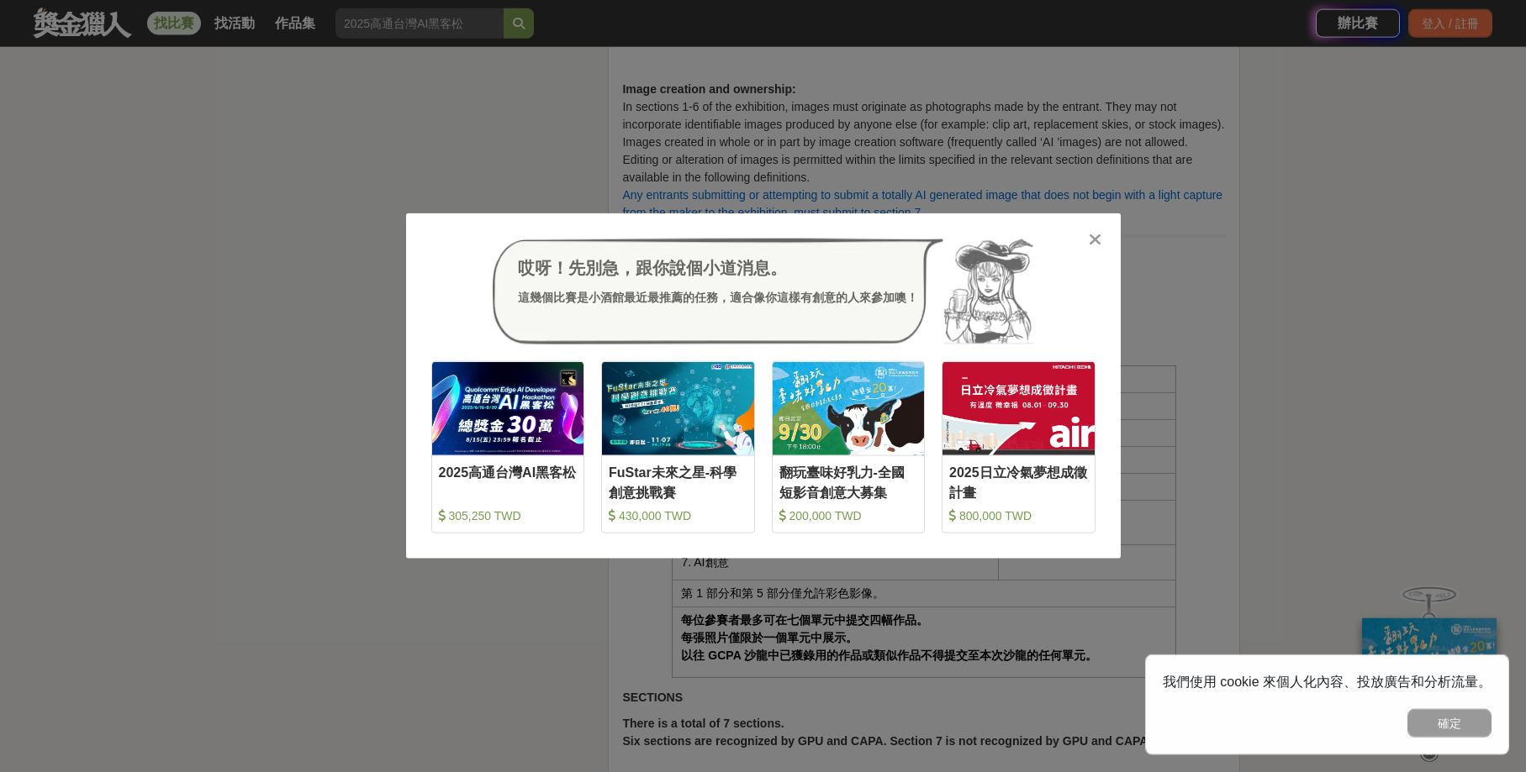
click at [1100, 239] on icon at bounding box center [1095, 239] width 13 height 17
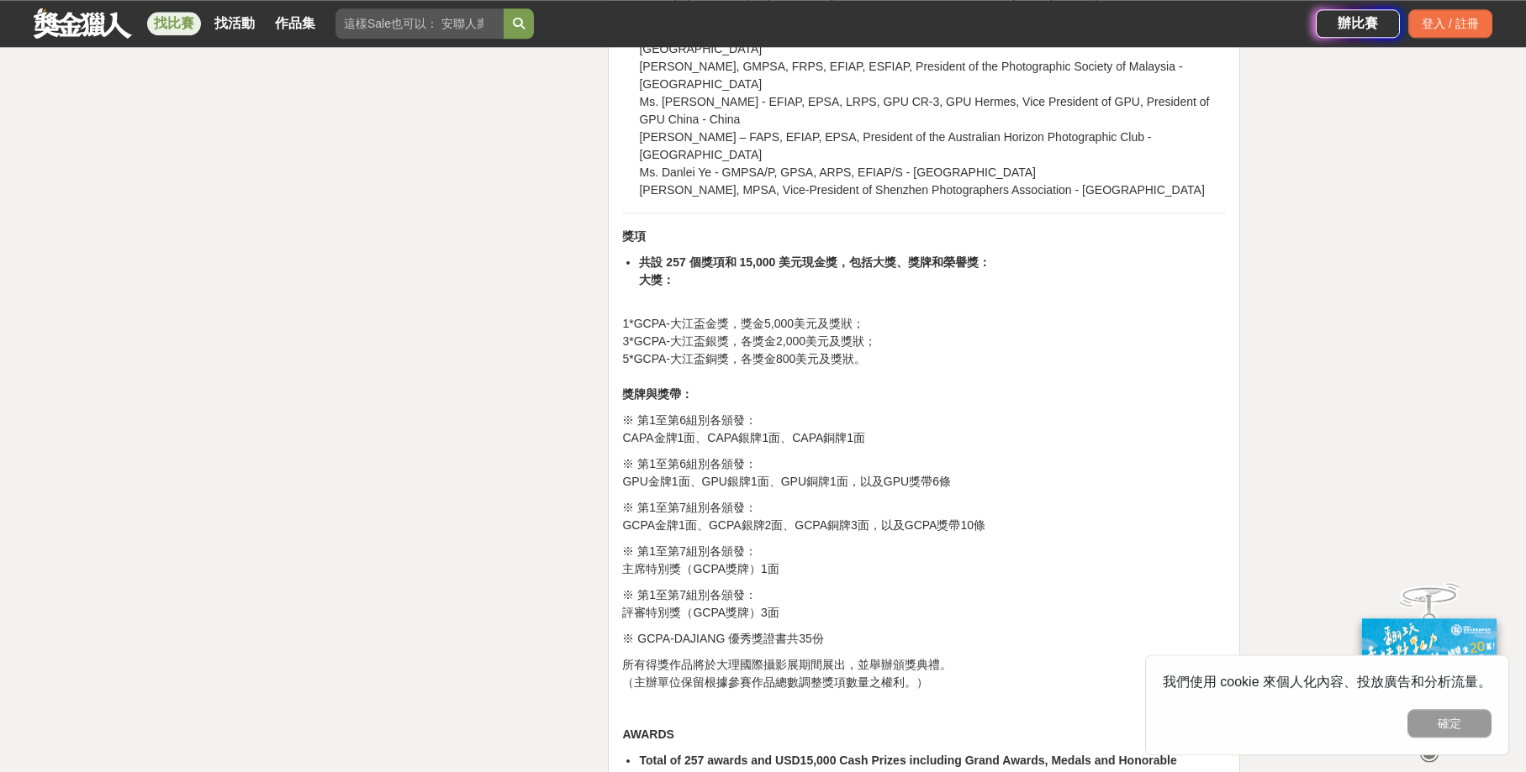
scroll to position [10820, 0]
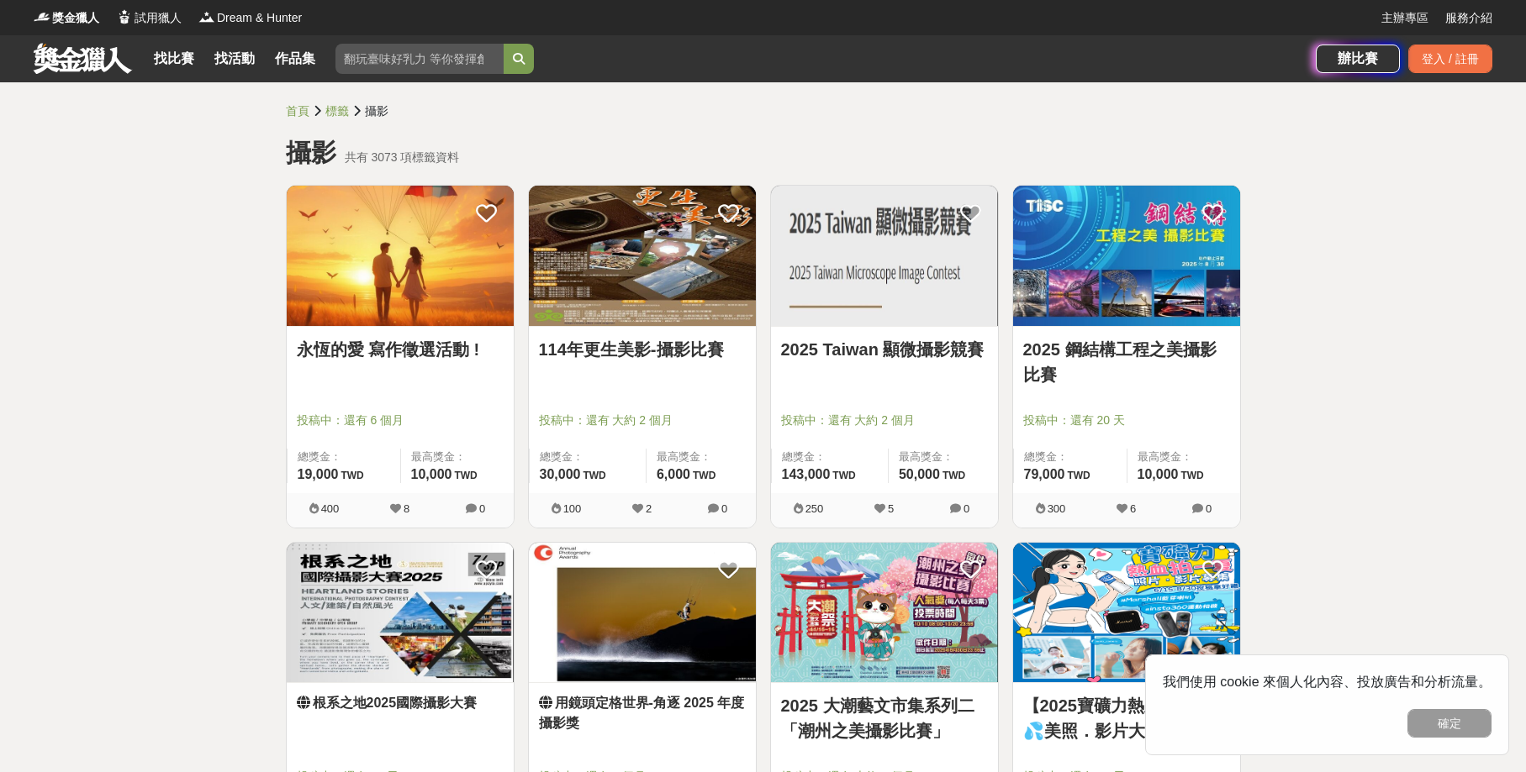
click at [1110, 352] on link "2025 鋼結構工程之美攝影比賽" at bounding box center [1126, 362] width 207 height 50
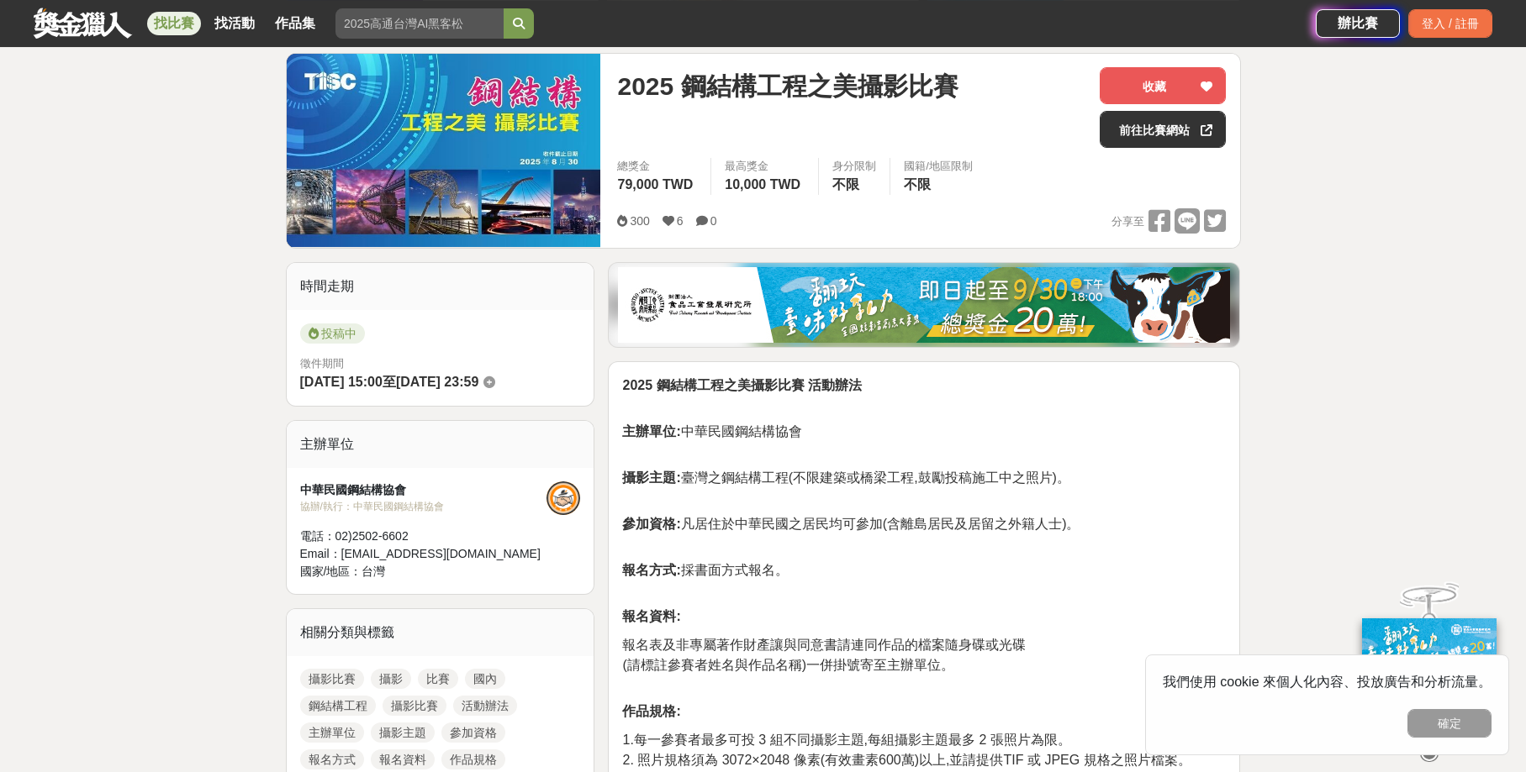
scroll to position [103, 0]
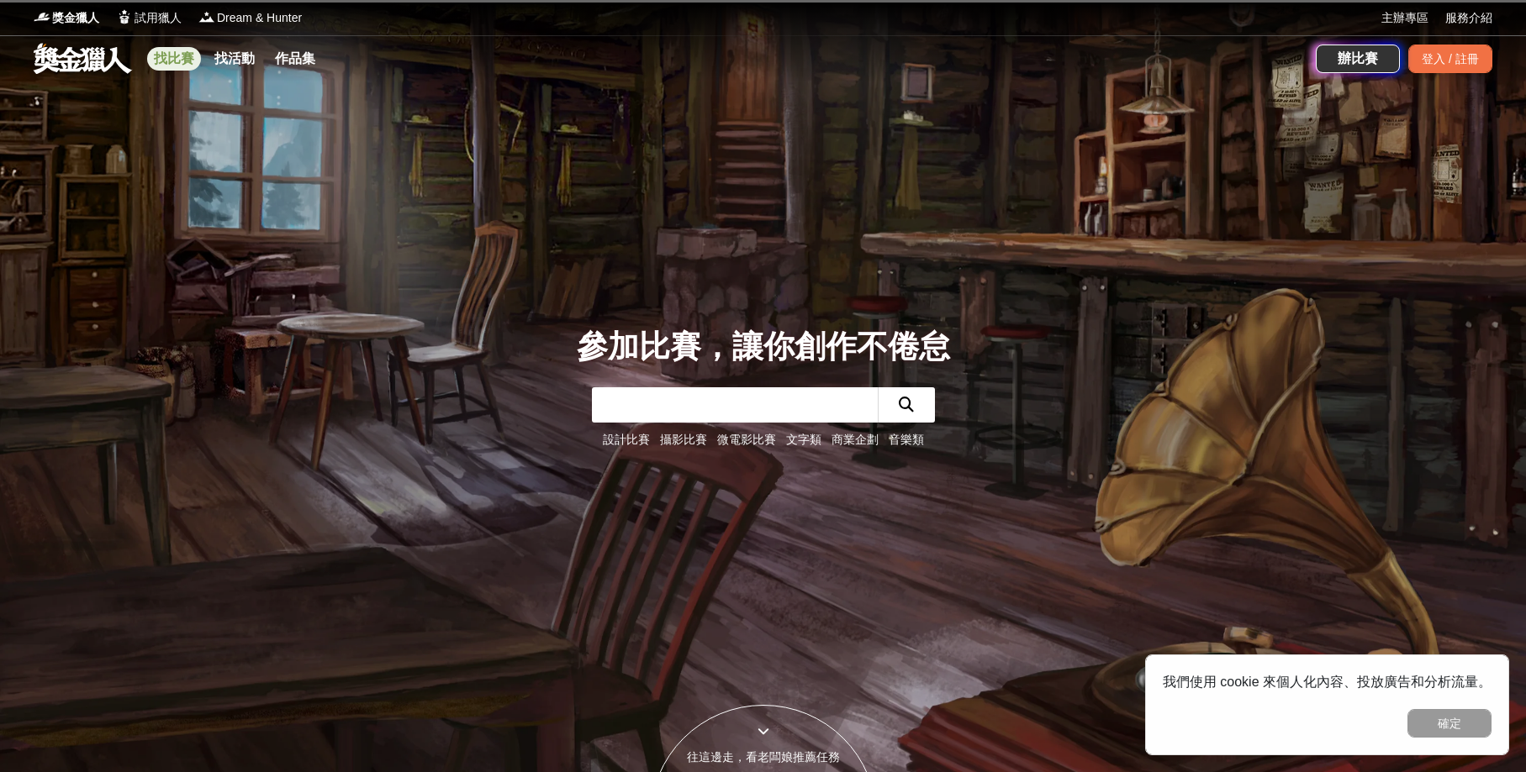
click at [174, 60] on link "找比賽" at bounding box center [174, 59] width 54 height 24
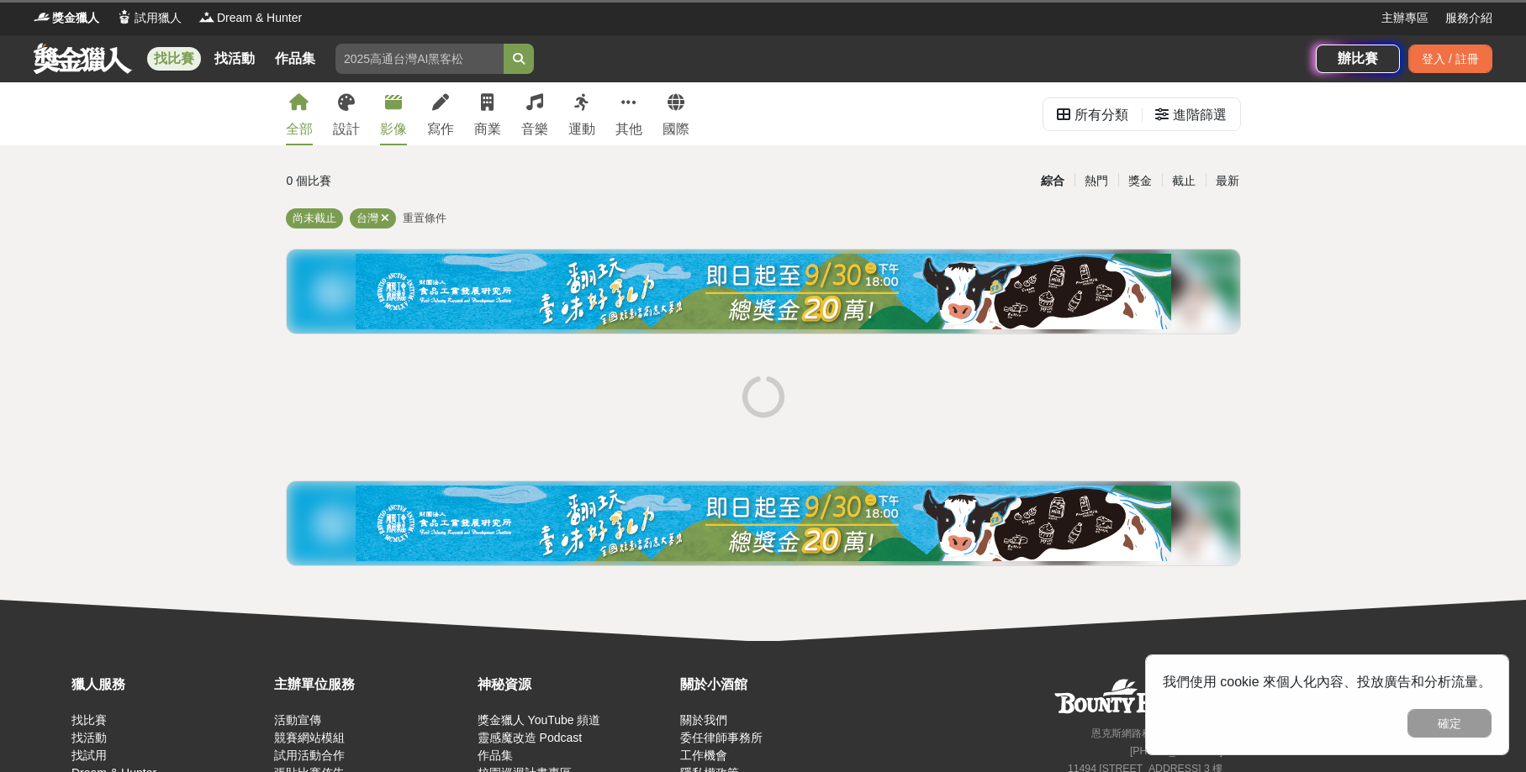
click at [393, 108] on icon at bounding box center [393, 102] width 17 height 17
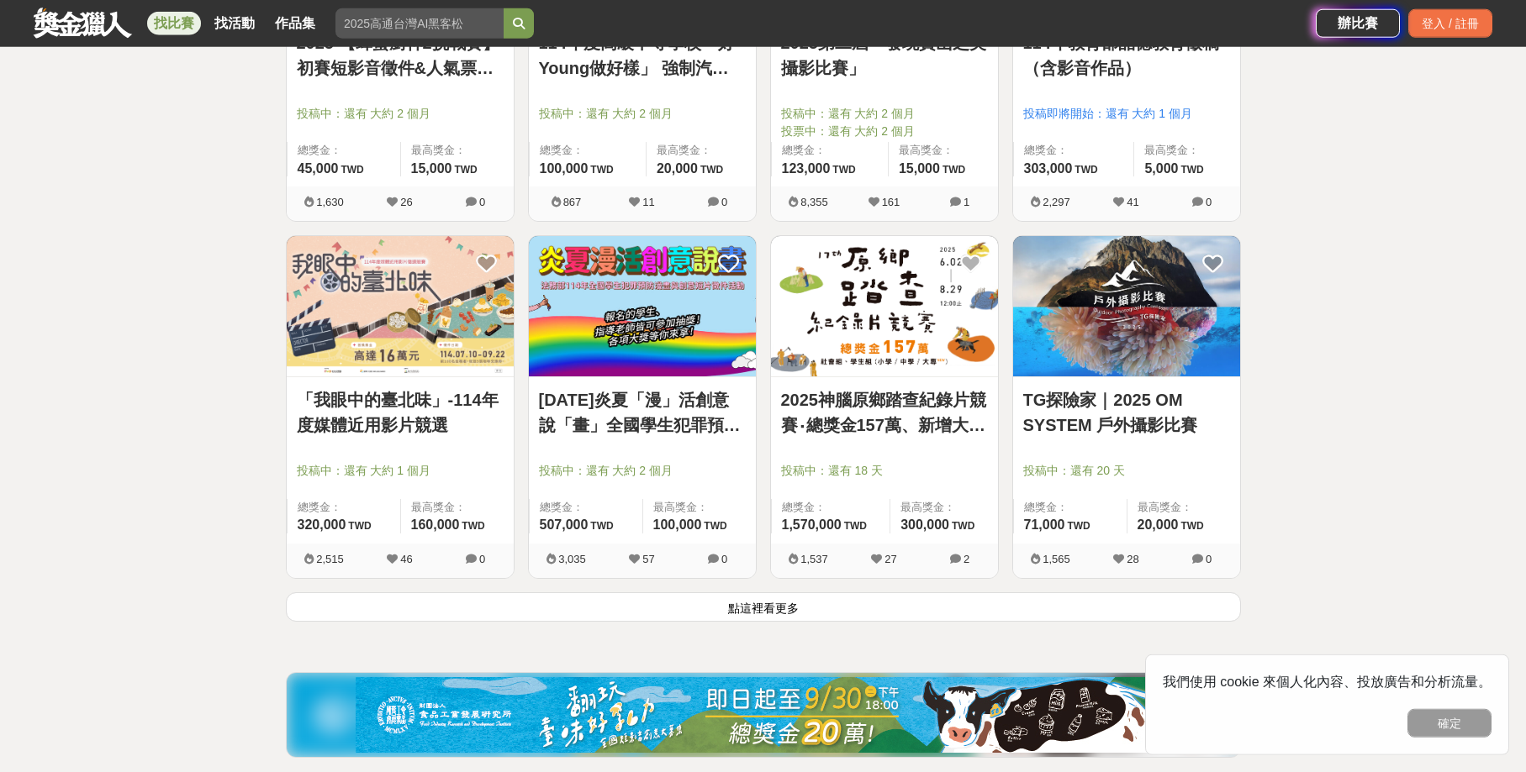
scroll to position [1913, 0]
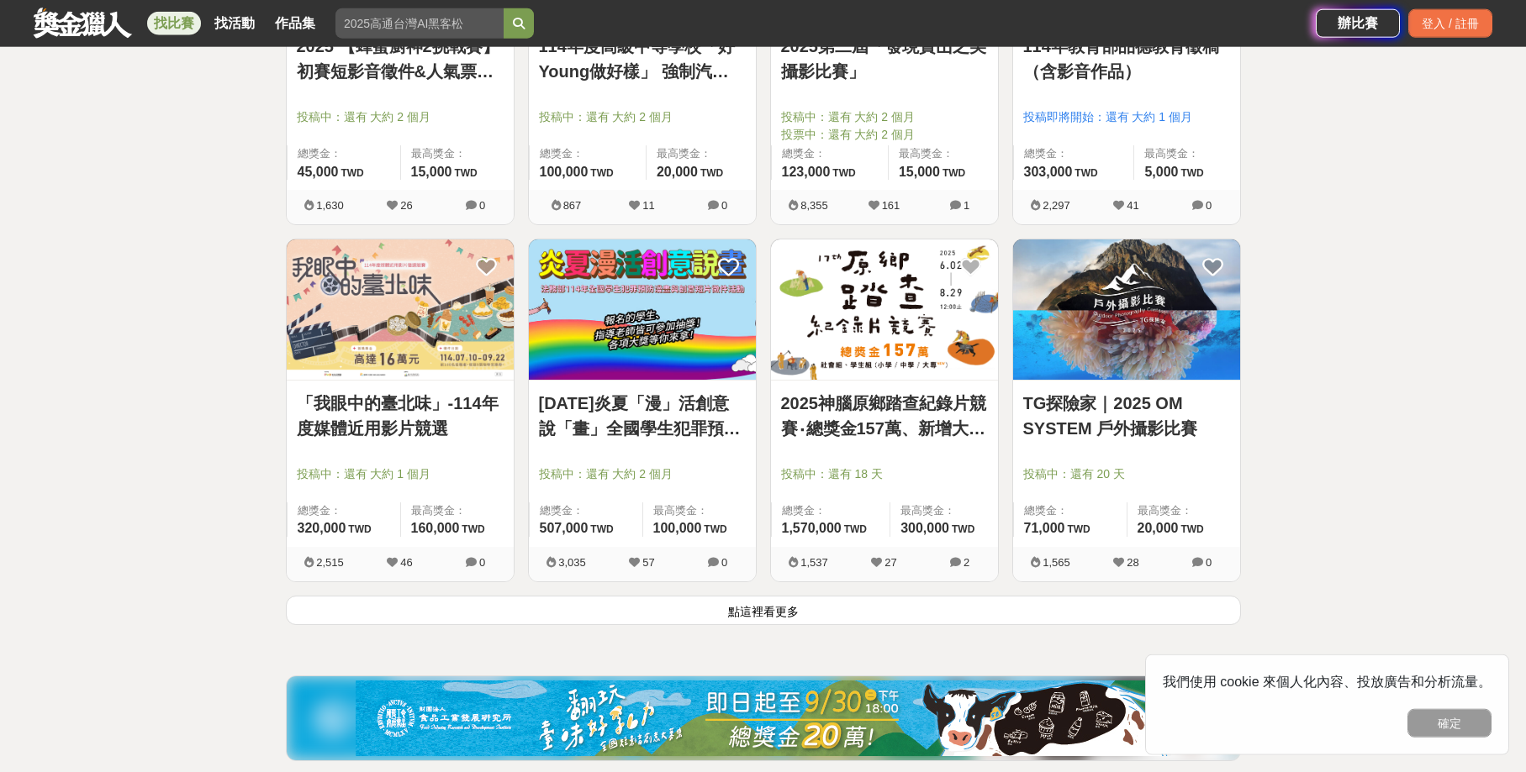
click at [1119, 425] on link "TG探險家｜2025 OM SYSTEM 戶外攝影比賽" at bounding box center [1126, 416] width 207 height 50
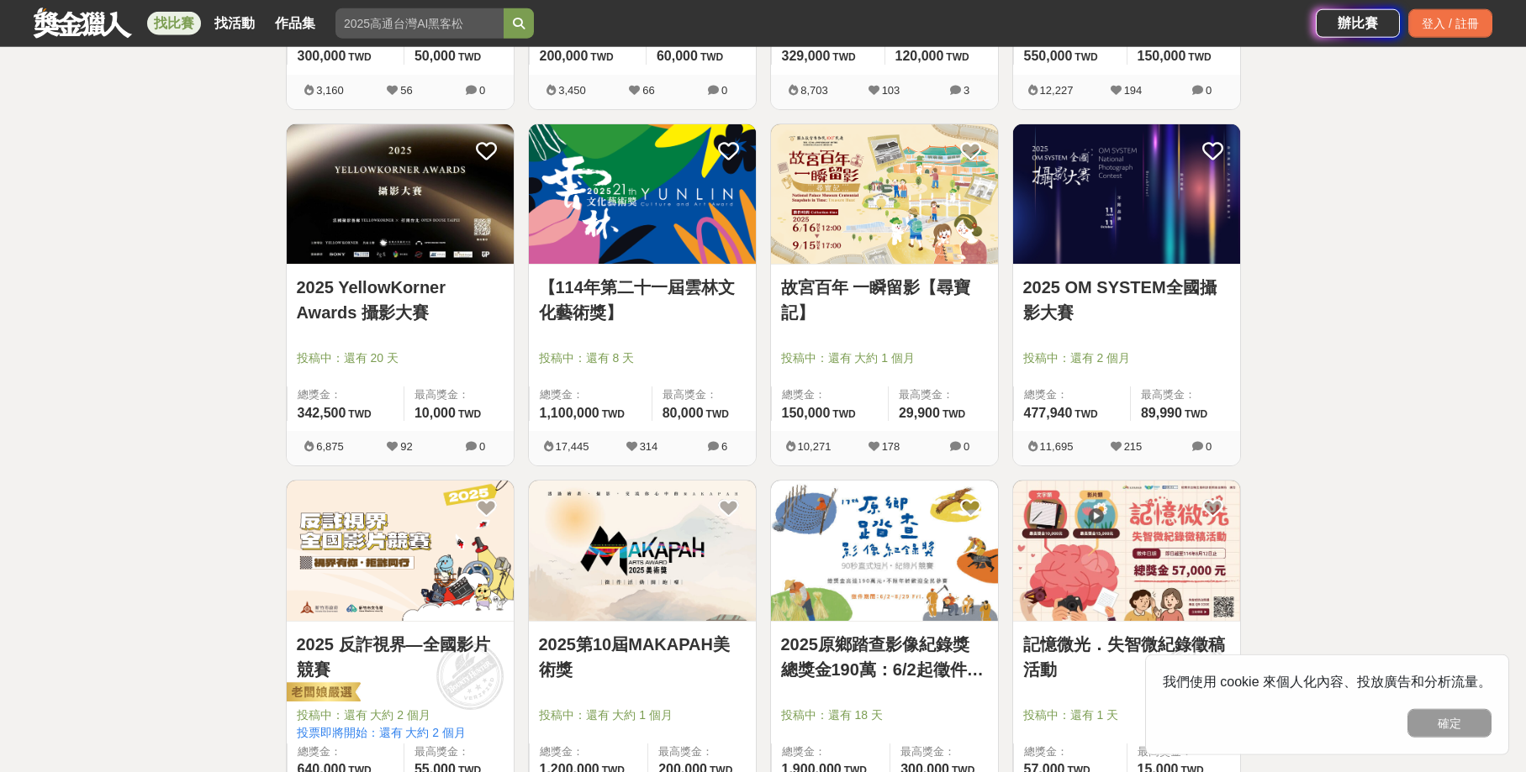
scroll to position [594, 0]
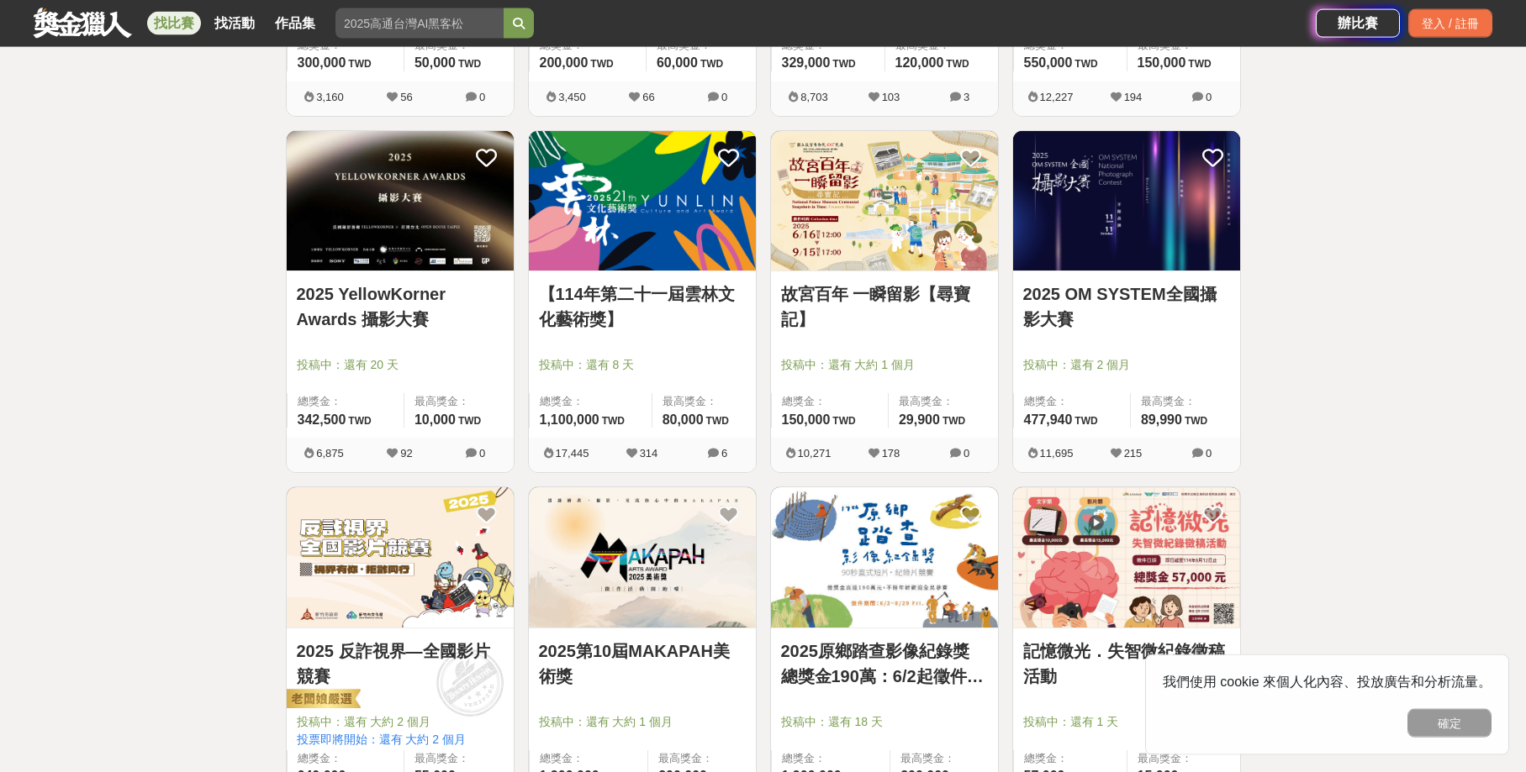
click at [1110, 219] on img at bounding box center [1126, 201] width 227 height 140
